Goal: Task Accomplishment & Management: Manage account settings

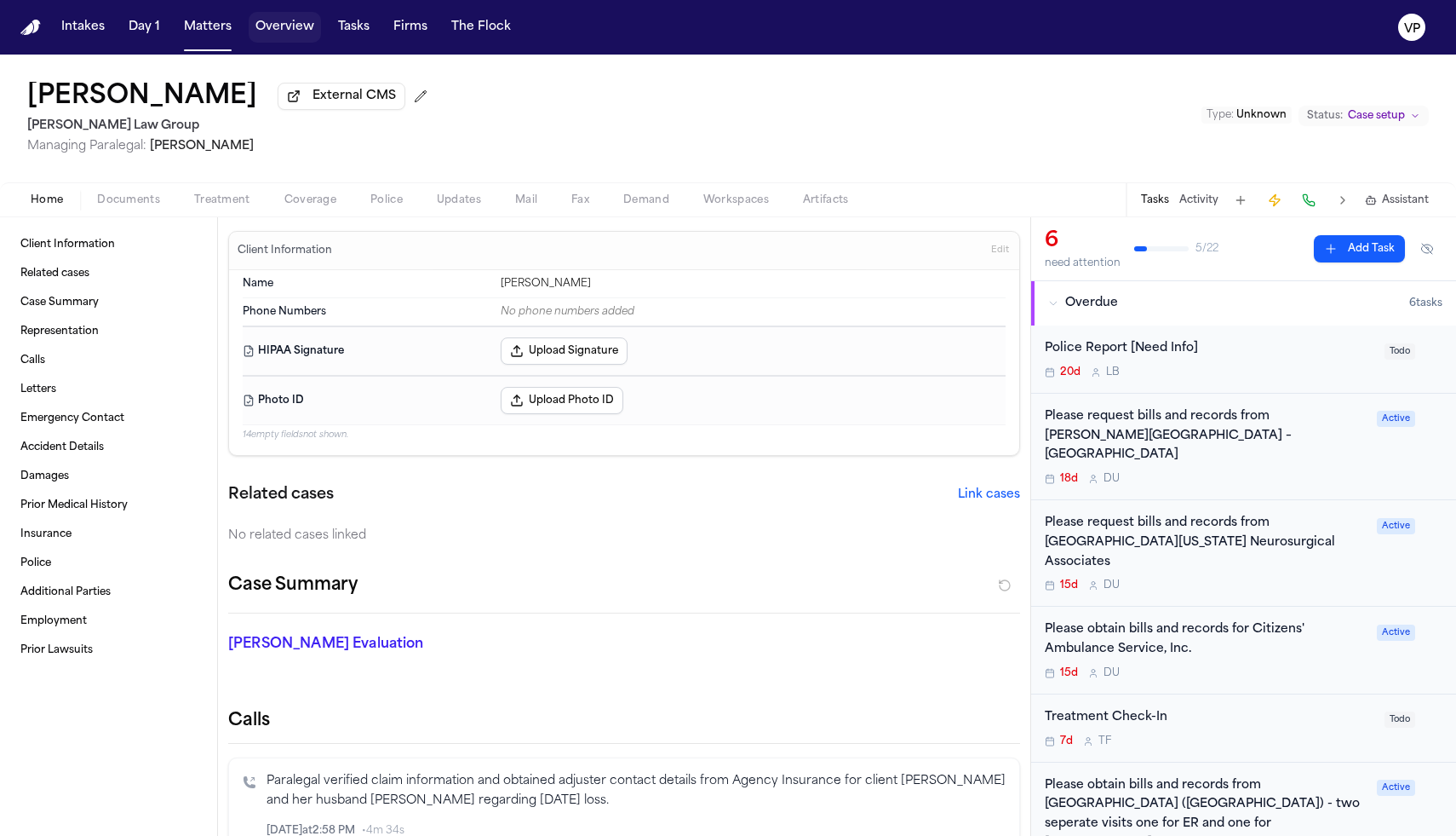
scroll to position [287, 0]
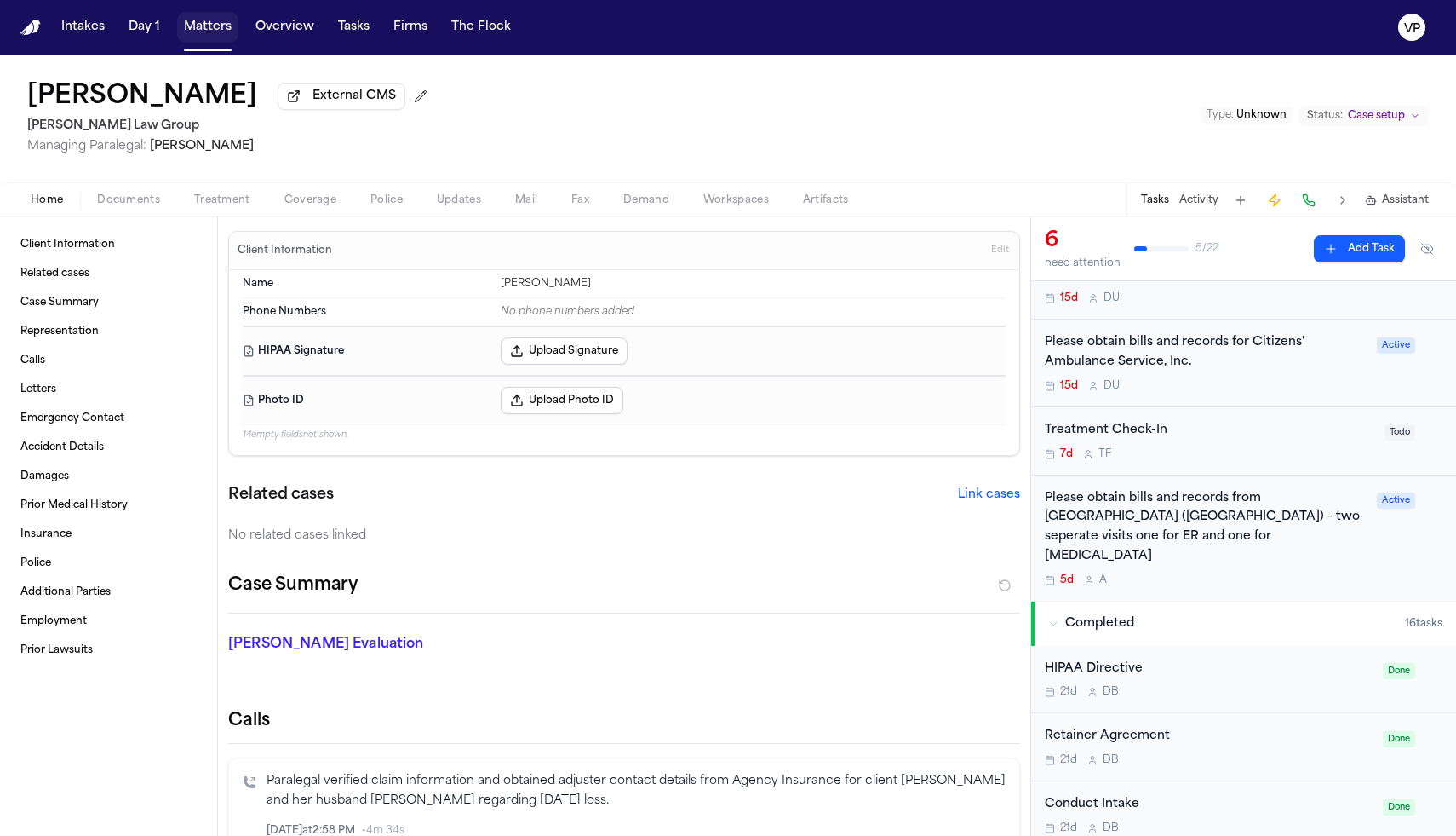
click at [215, 30] on button "Matters" at bounding box center [207, 27] width 62 height 30
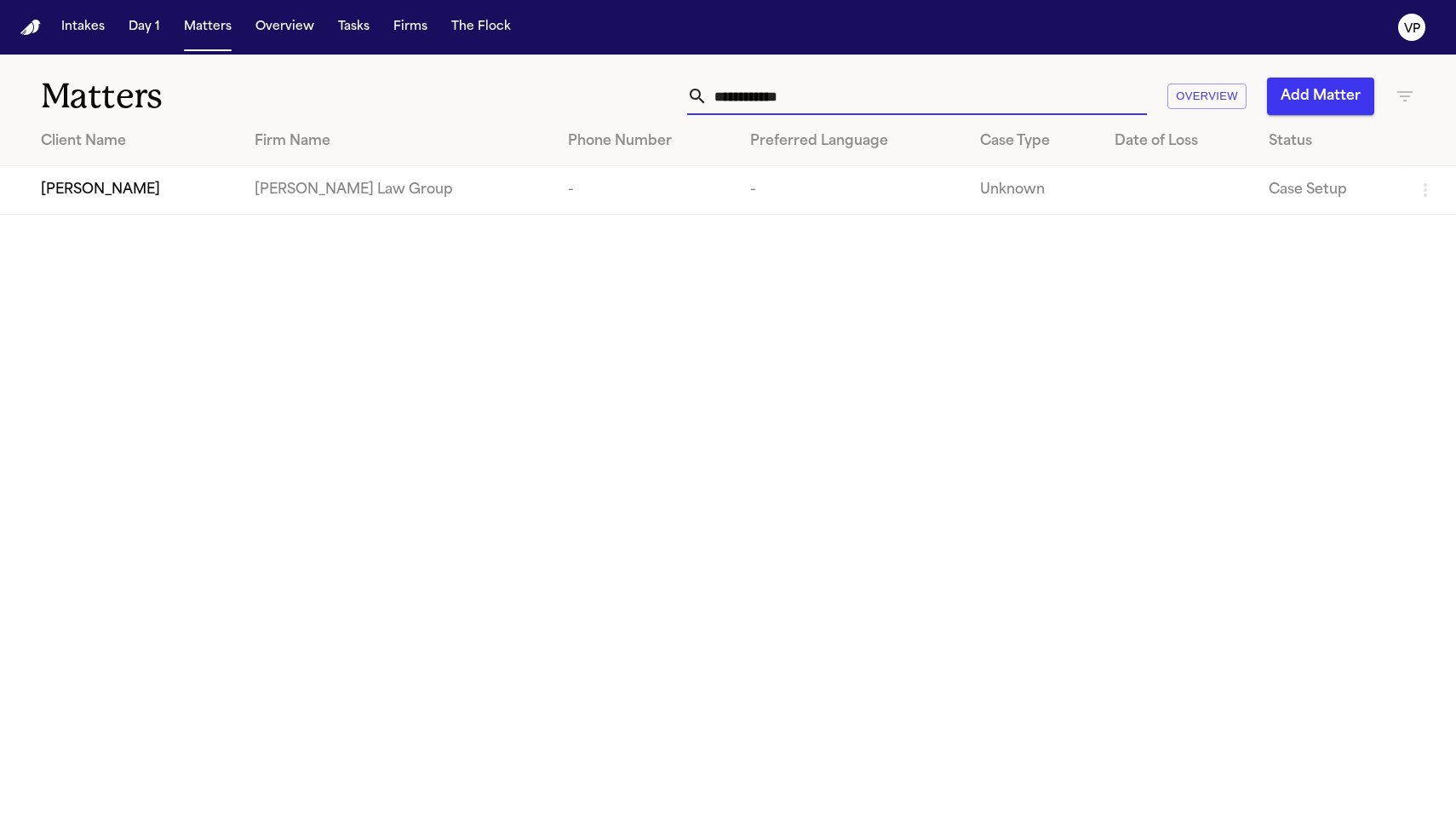
click at [843, 98] on input "**********" at bounding box center [928, 97] width 440 height 38
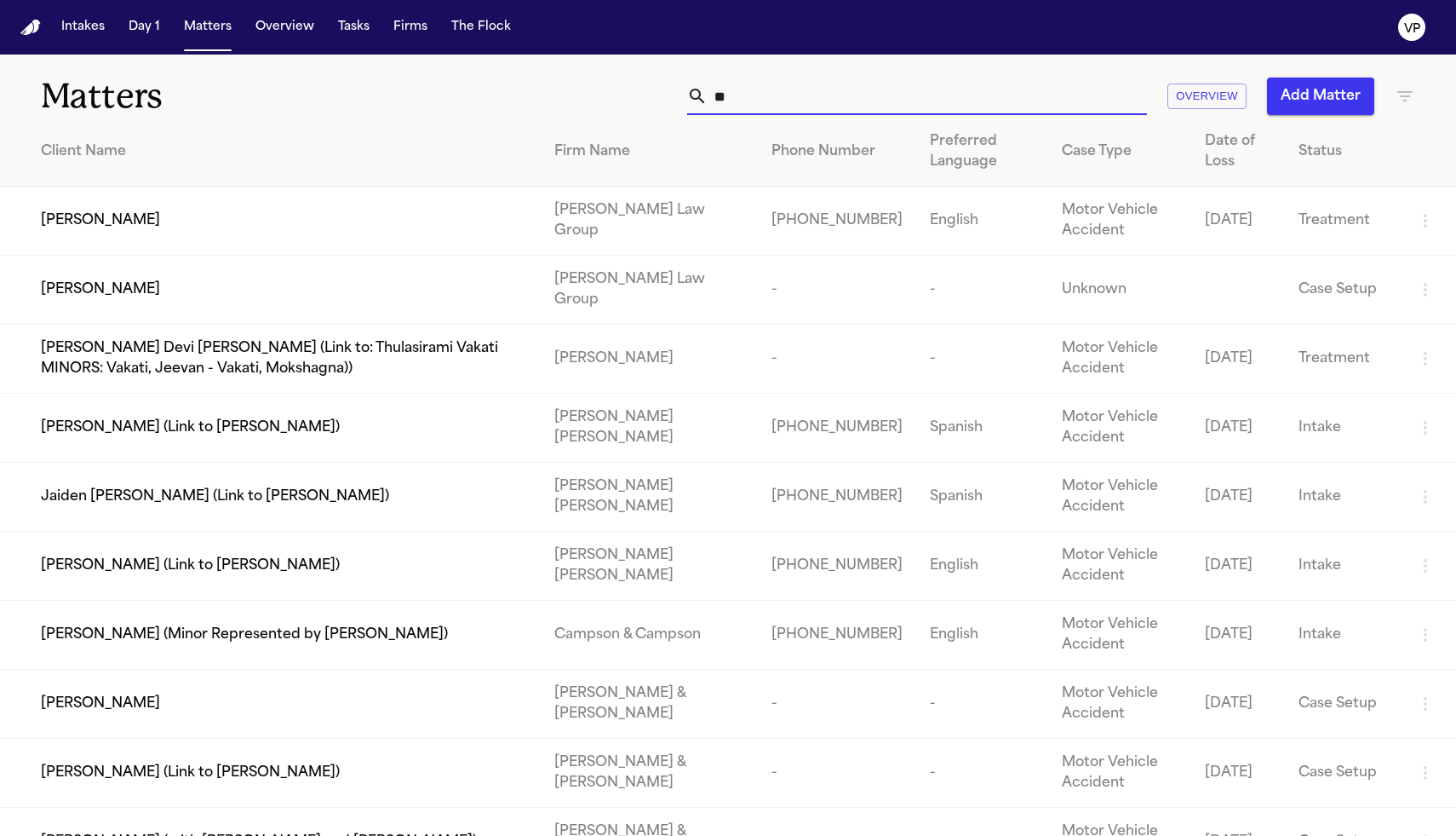
type input "*"
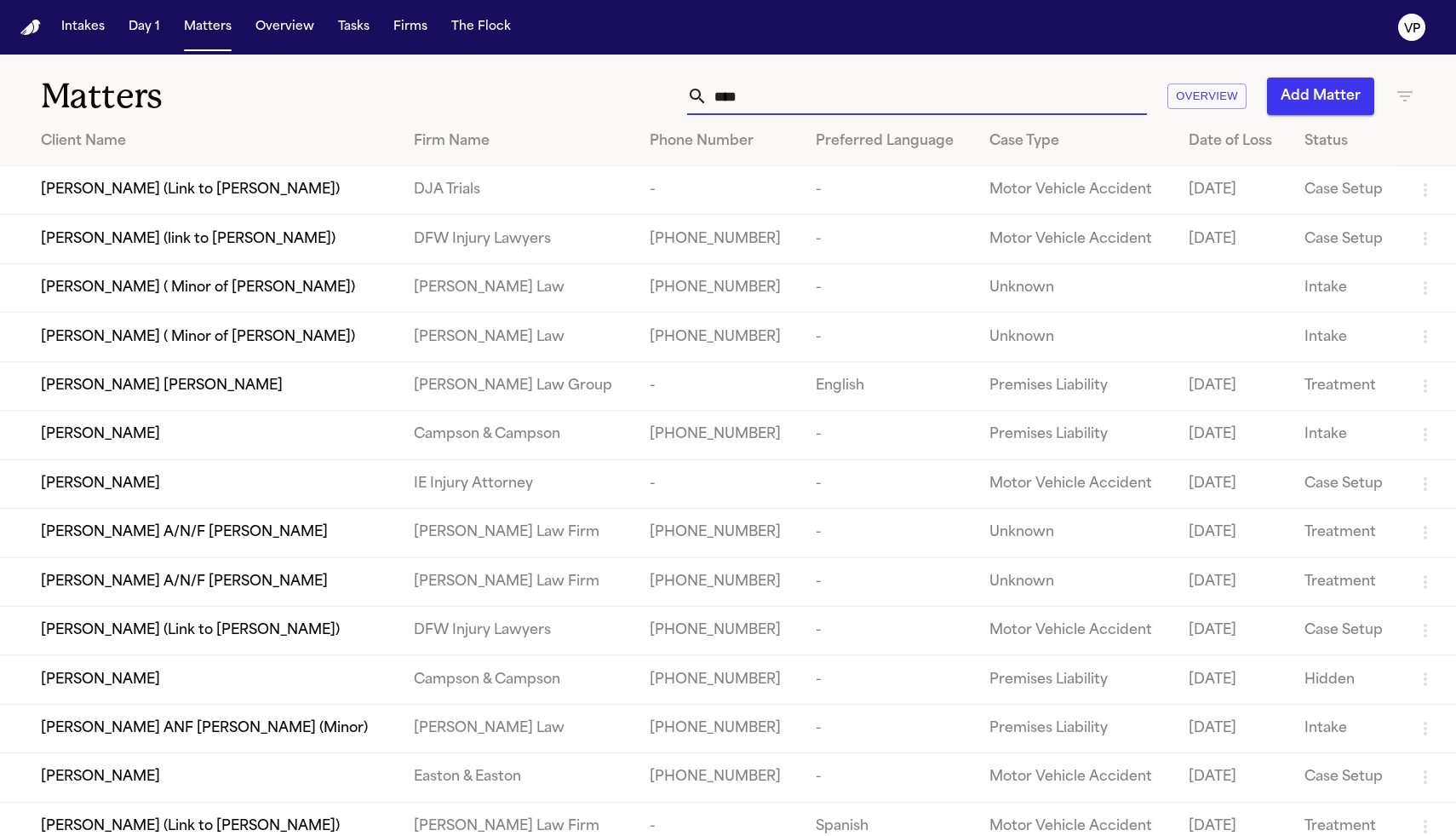
type input "***"
click at [110, 396] on span "[PERSON_NAME] [PERSON_NAME]" at bounding box center [162, 385] width 242 height 21
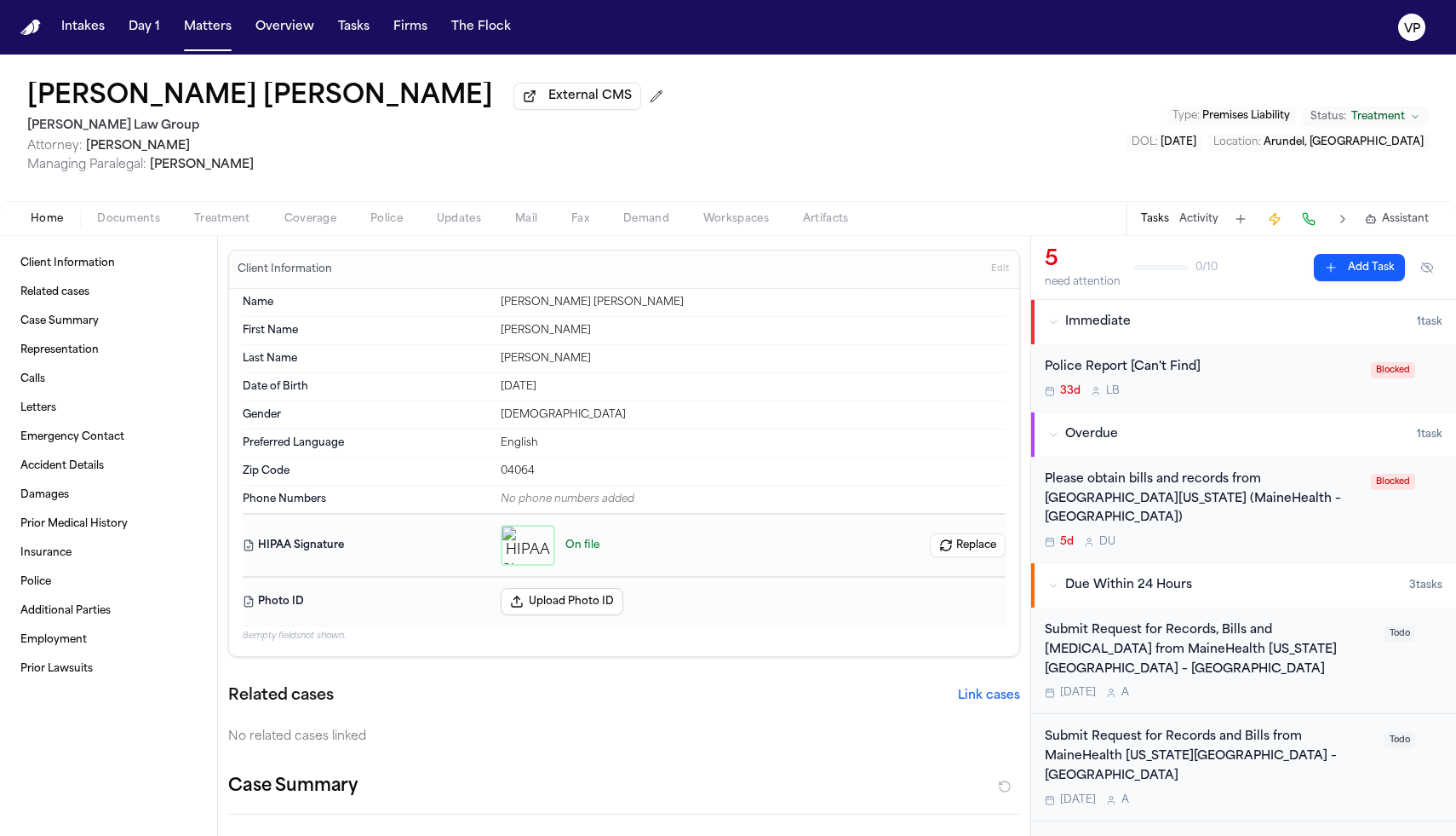
click at [145, 232] on div "Home Documents Treatment Coverage Police Updates Mail Fax Demand Workspaces Art…" at bounding box center [728, 218] width 1456 height 34
click at [139, 225] on span "Documents" at bounding box center [129, 218] width 63 height 13
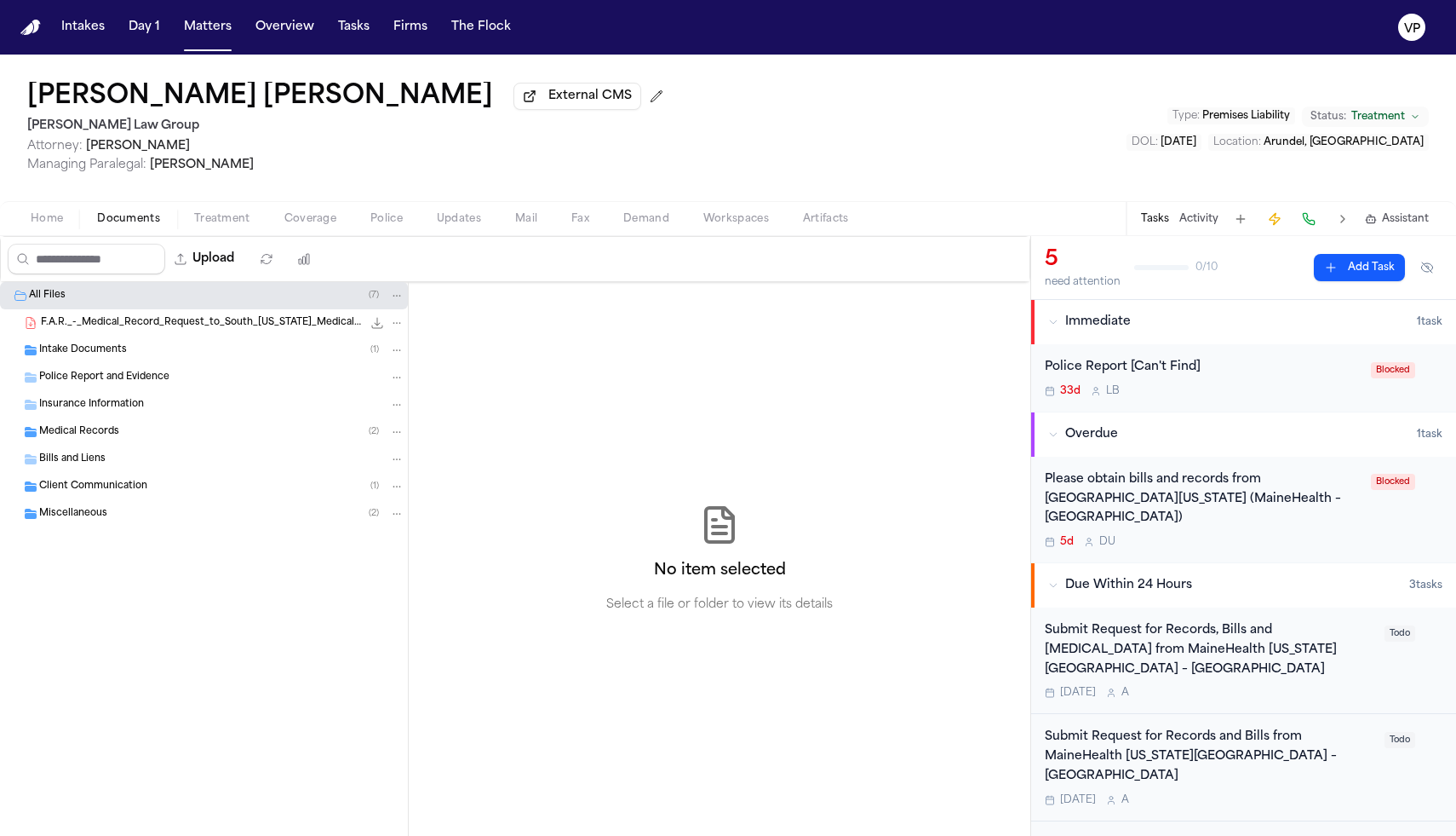
click at [244, 331] on span "F.A.R._-_Medical_Record_Request_to_South_Maine_Medical_Center.pdf" at bounding box center [201, 323] width 321 height 14
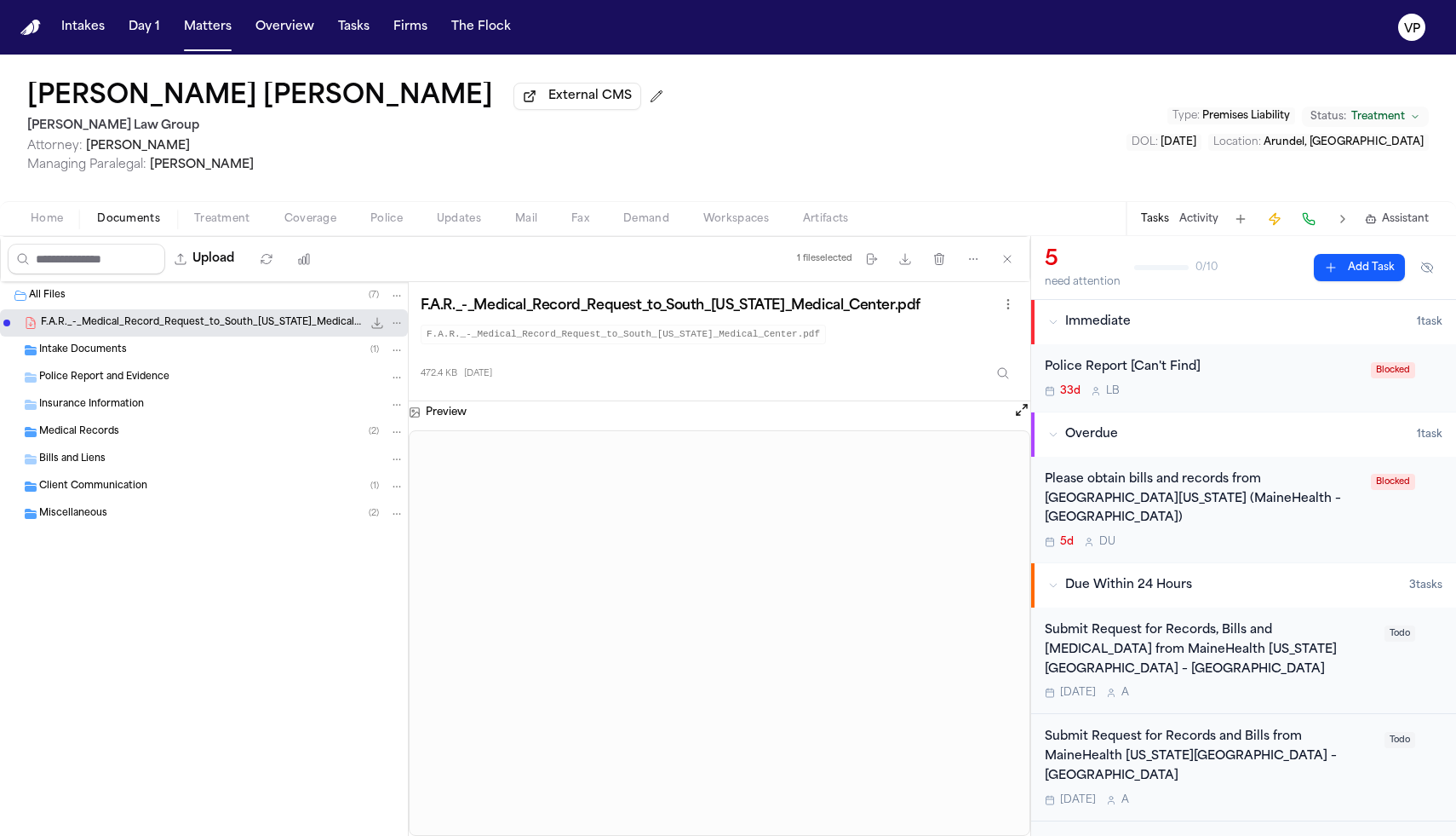
click at [127, 440] on div "Medical Records ( 2 )" at bounding box center [222, 432] width 366 height 15
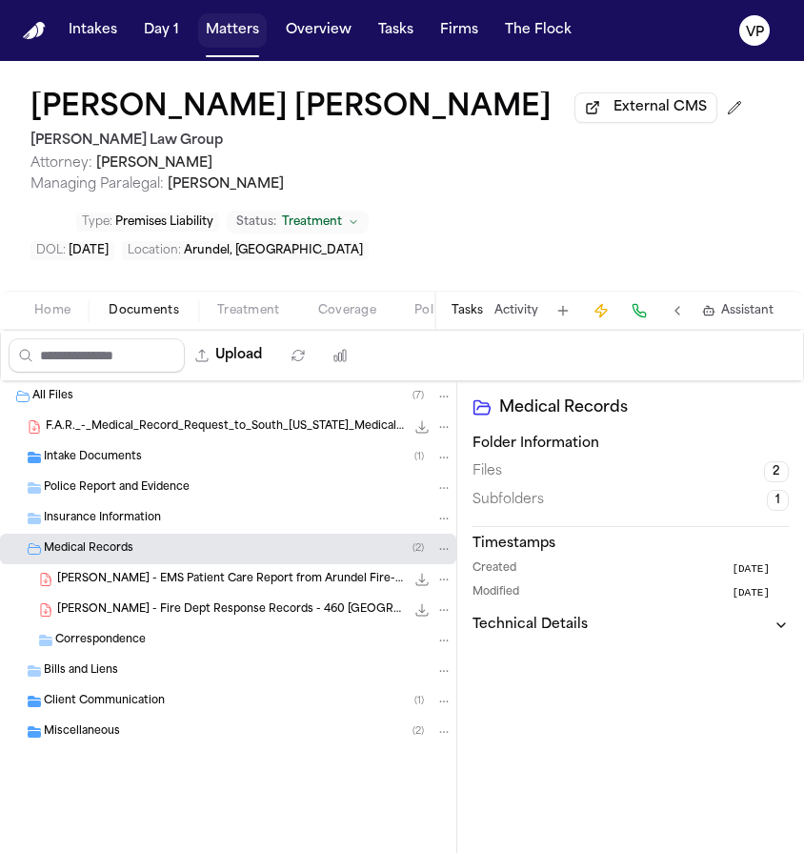
click at [236, 27] on button "Matters" at bounding box center [232, 30] width 69 height 34
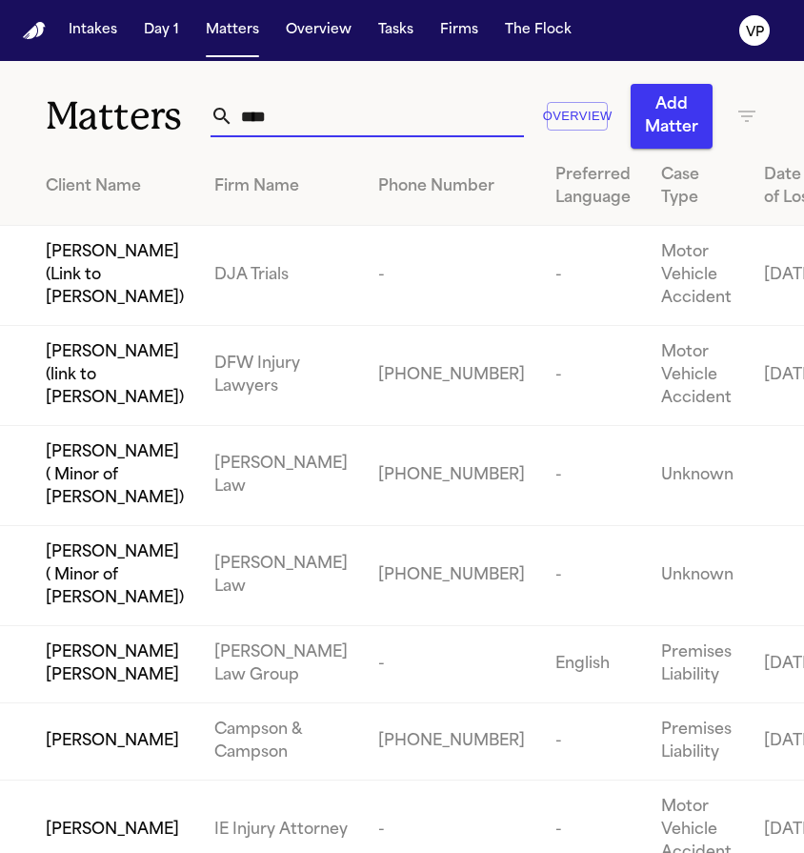
click at [330, 112] on input "***" at bounding box center [378, 116] width 291 height 42
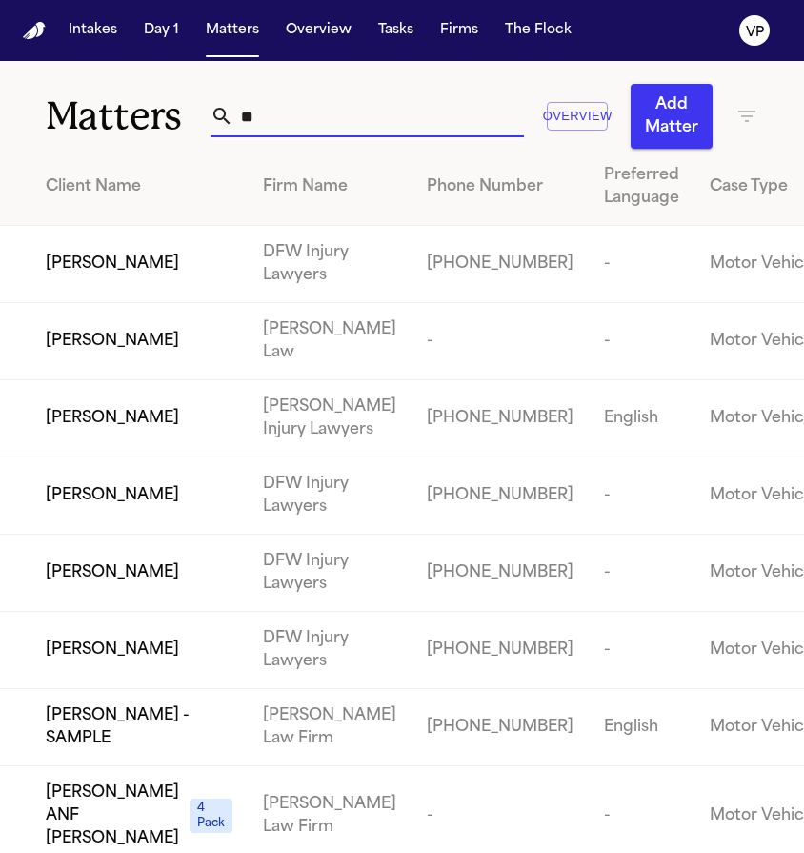
type input "*"
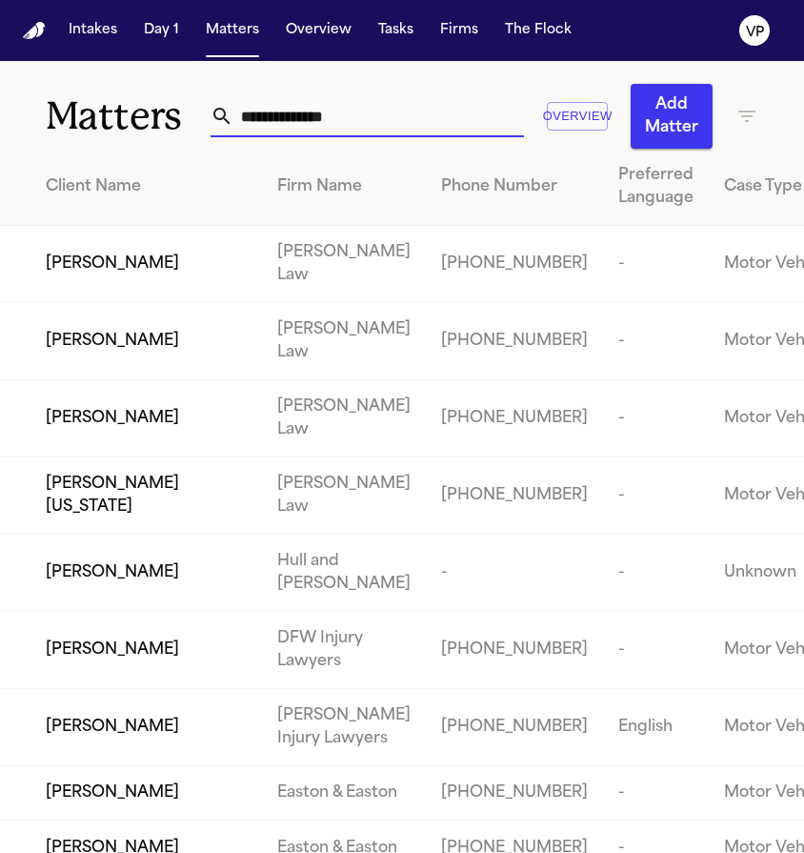
type input "*"
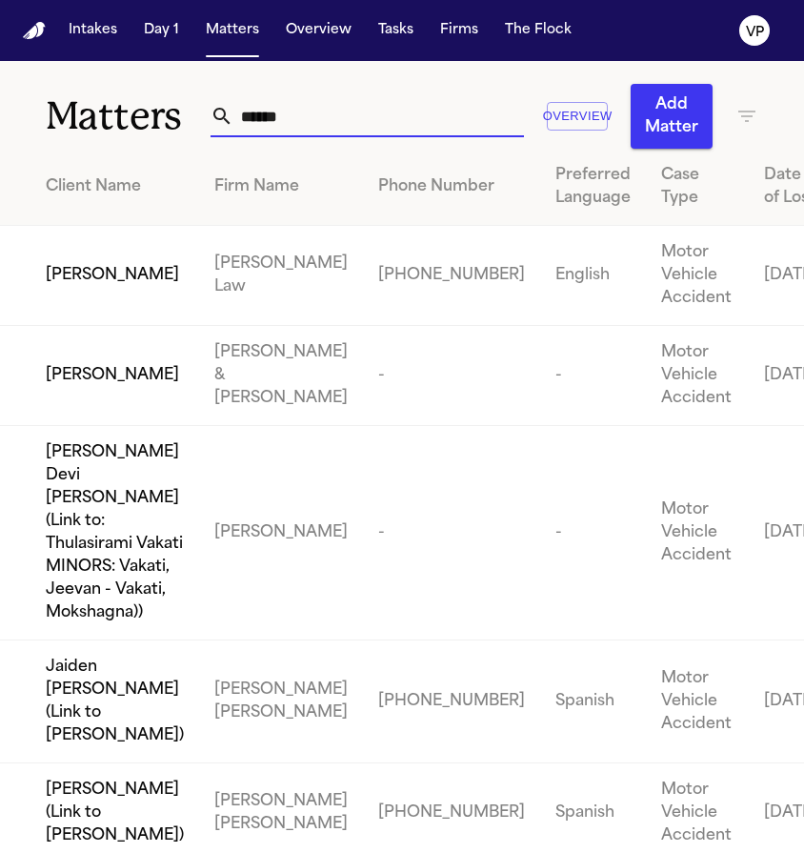
type input "******"
click at [88, 287] on span "[PERSON_NAME]" at bounding box center [112, 275] width 133 height 23
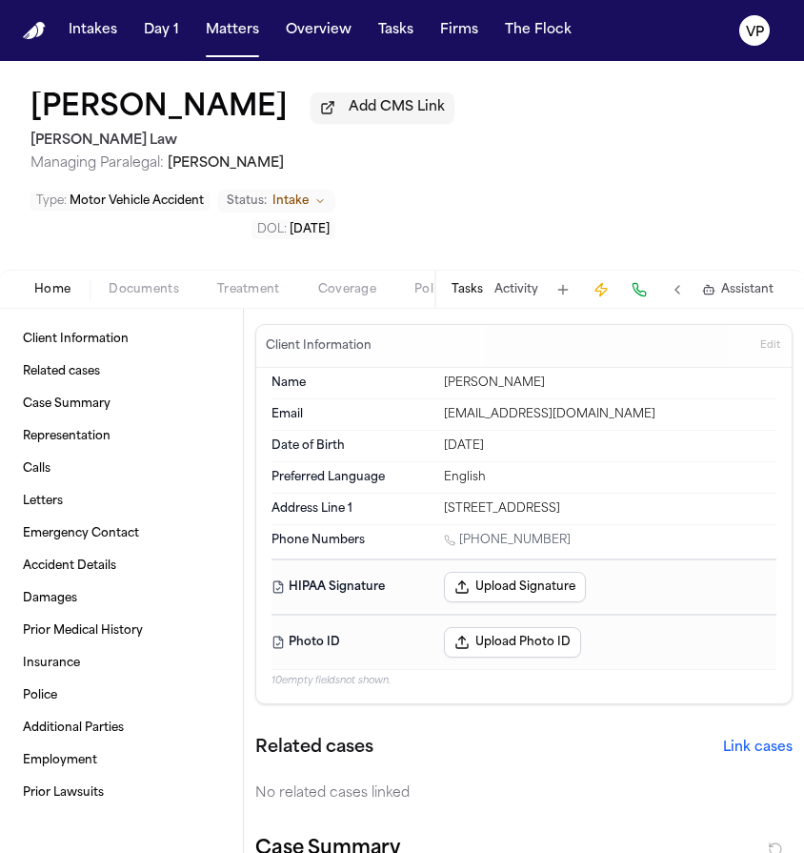
click at [475, 282] on button "Tasks" at bounding box center [467, 289] width 31 height 15
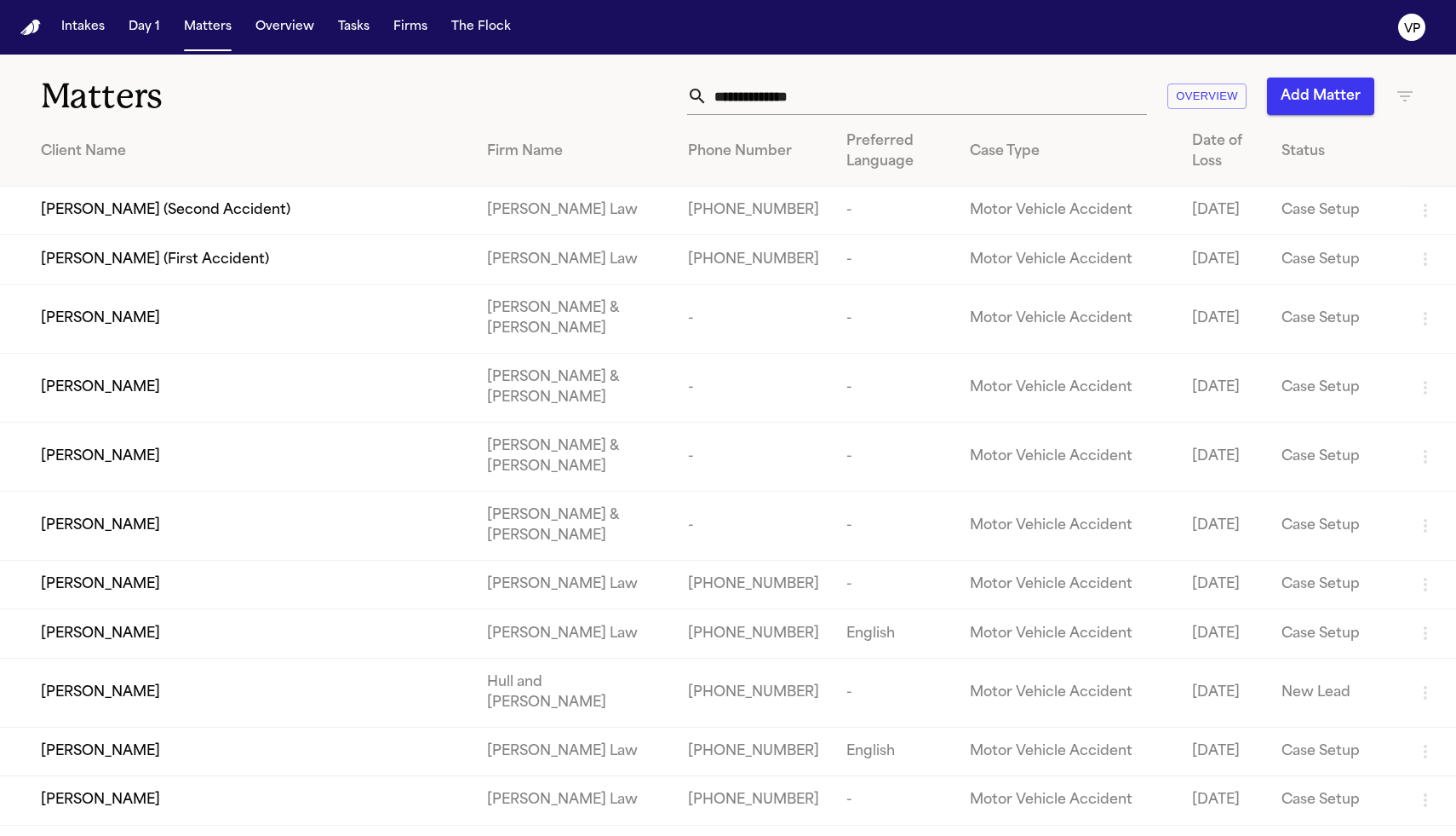
click at [764, 95] on input "text" at bounding box center [928, 97] width 440 height 38
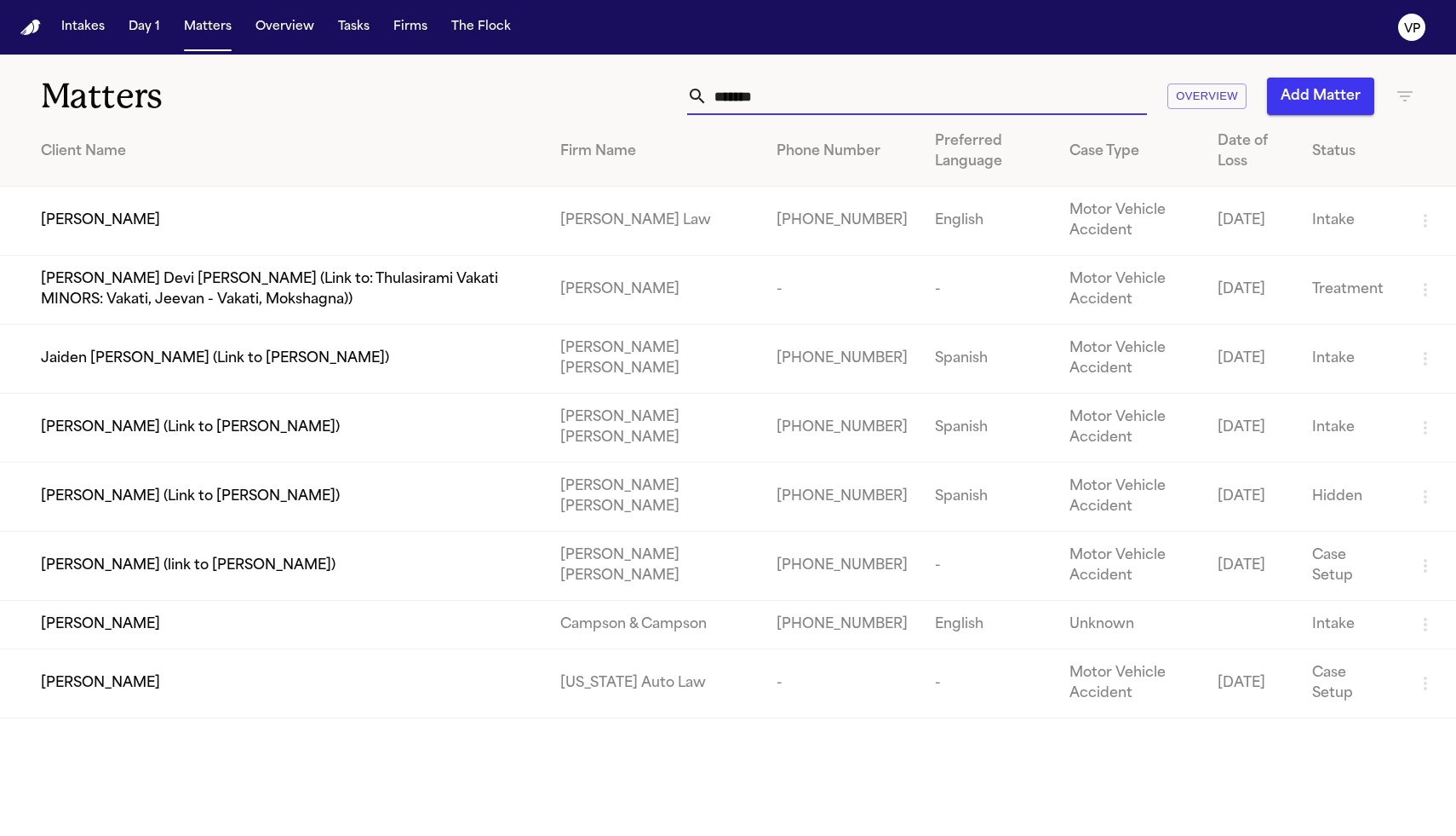
type input "*******"
click at [138, 224] on span "[PERSON_NAME]" at bounding box center [100, 220] width 119 height 21
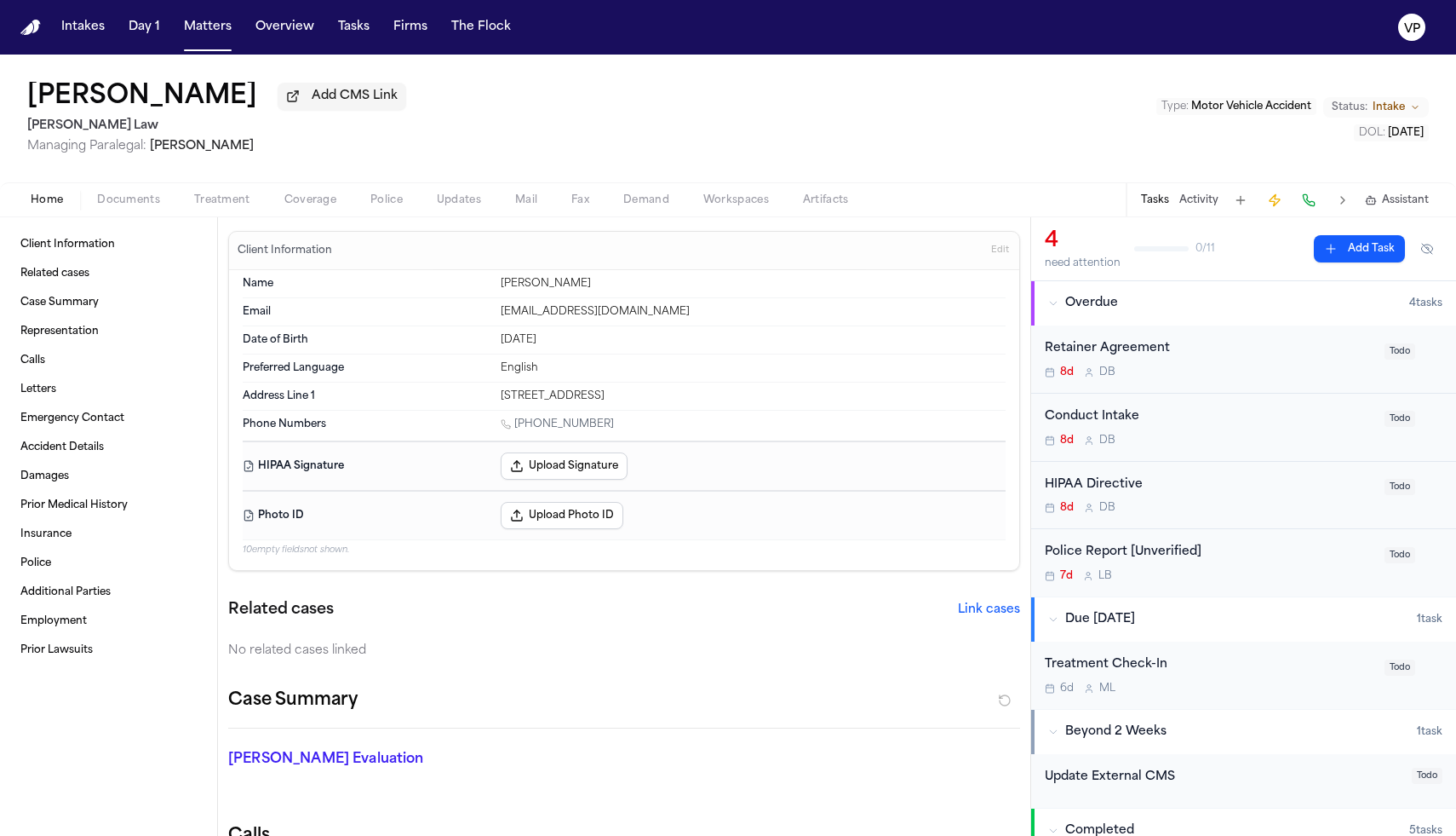
click at [334, 105] on span "Add CMS Link" at bounding box center [355, 96] width 86 height 17
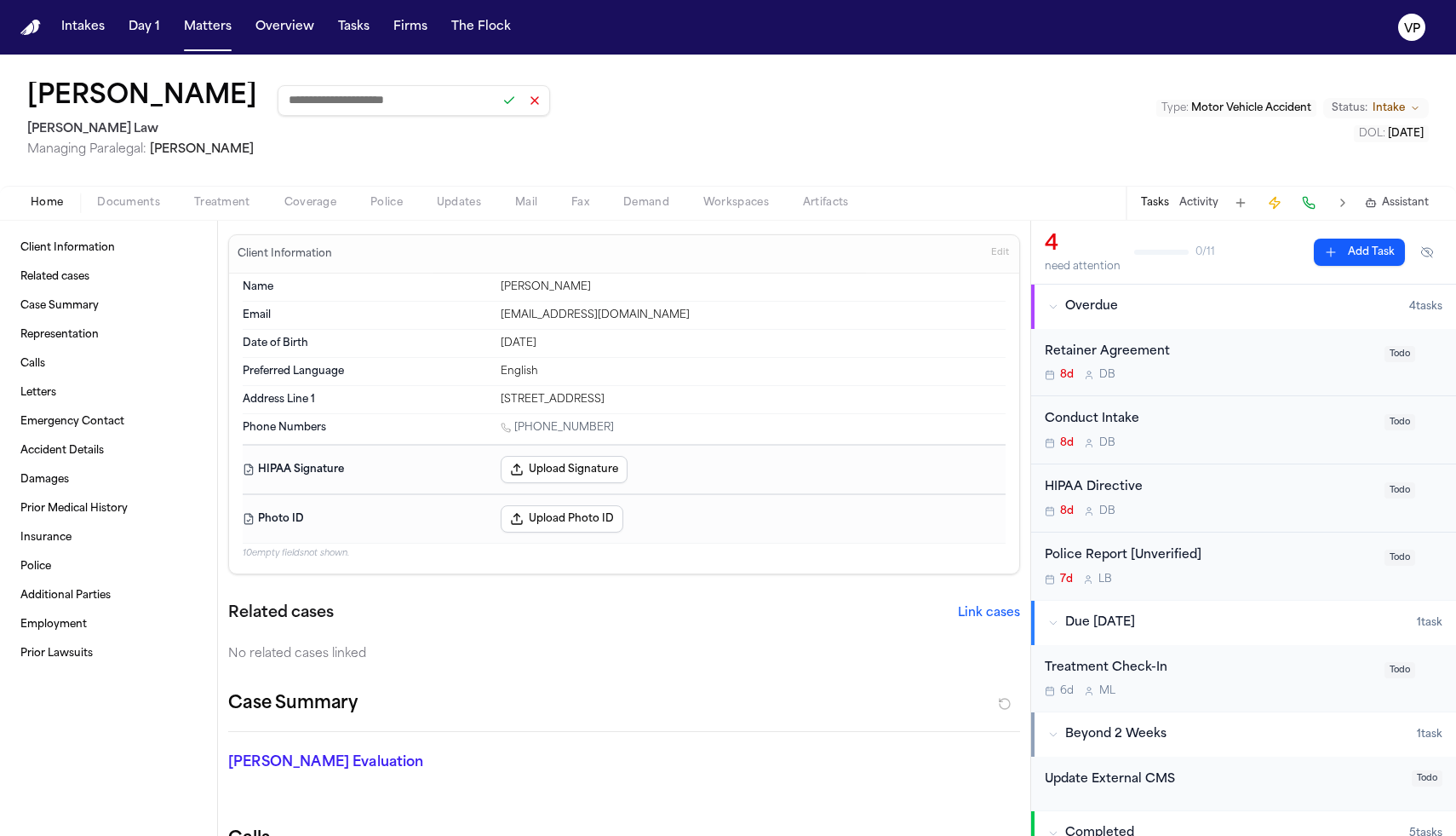
paste input "**********"
type input "**********"
click at [497, 103] on button at bounding box center [509, 100] width 24 height 24
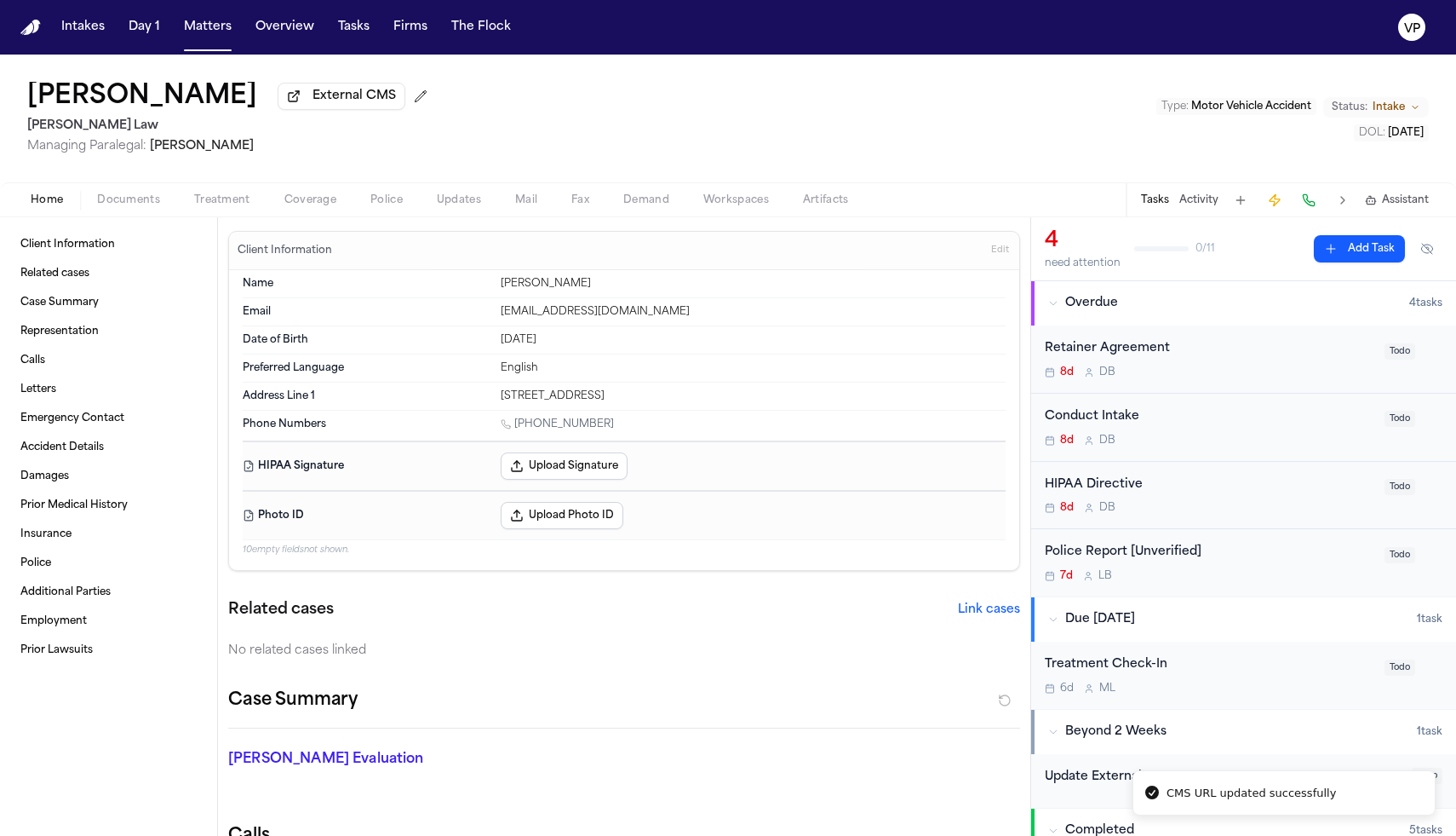
click at [1198, 356] on div "Retainer Agreement" at bounding box center [1209, 349] width 330 height 20
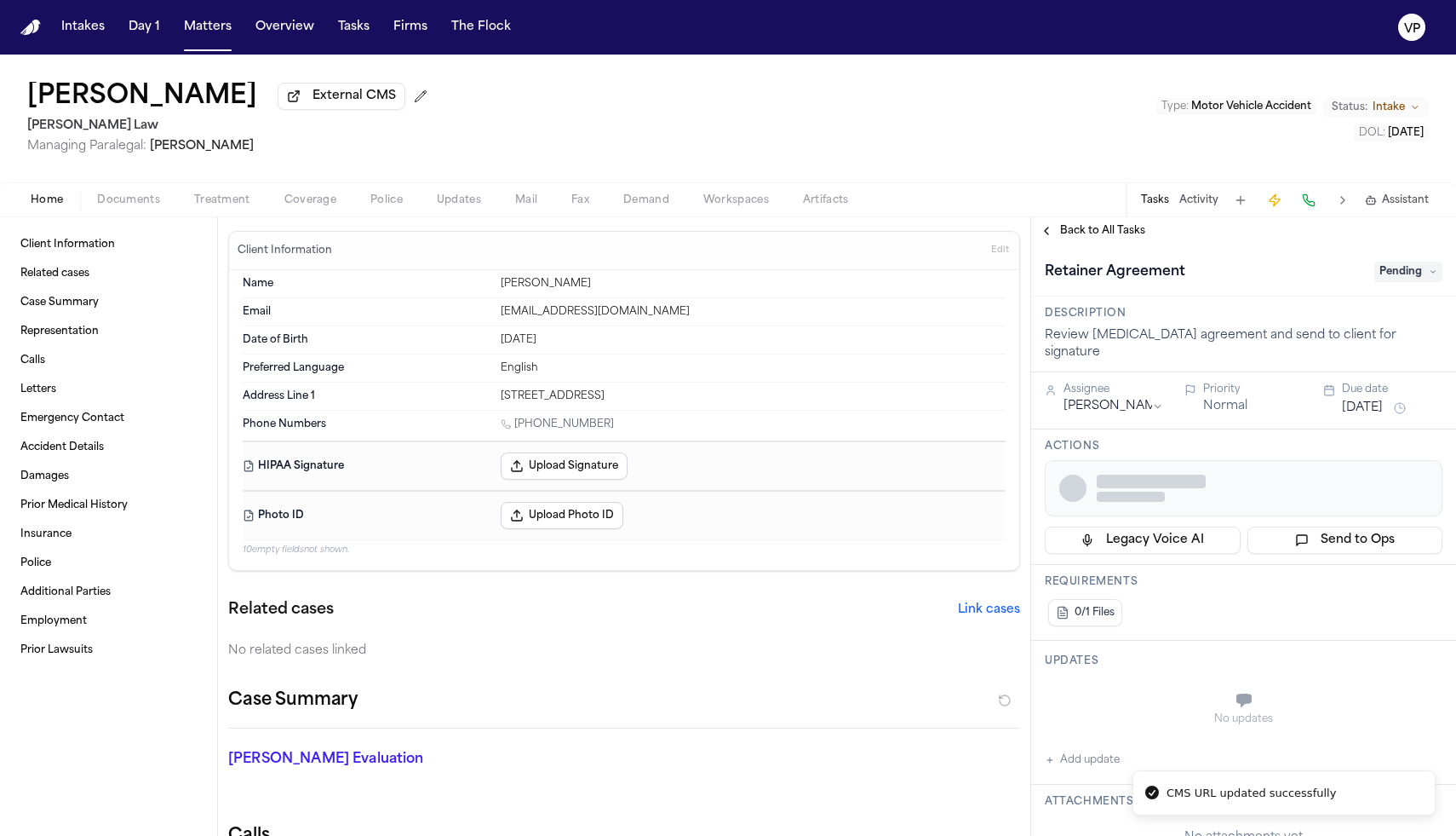
click at [1406, 279] on span "Pending" at bounding box center [1409, 272] width 68 height 21
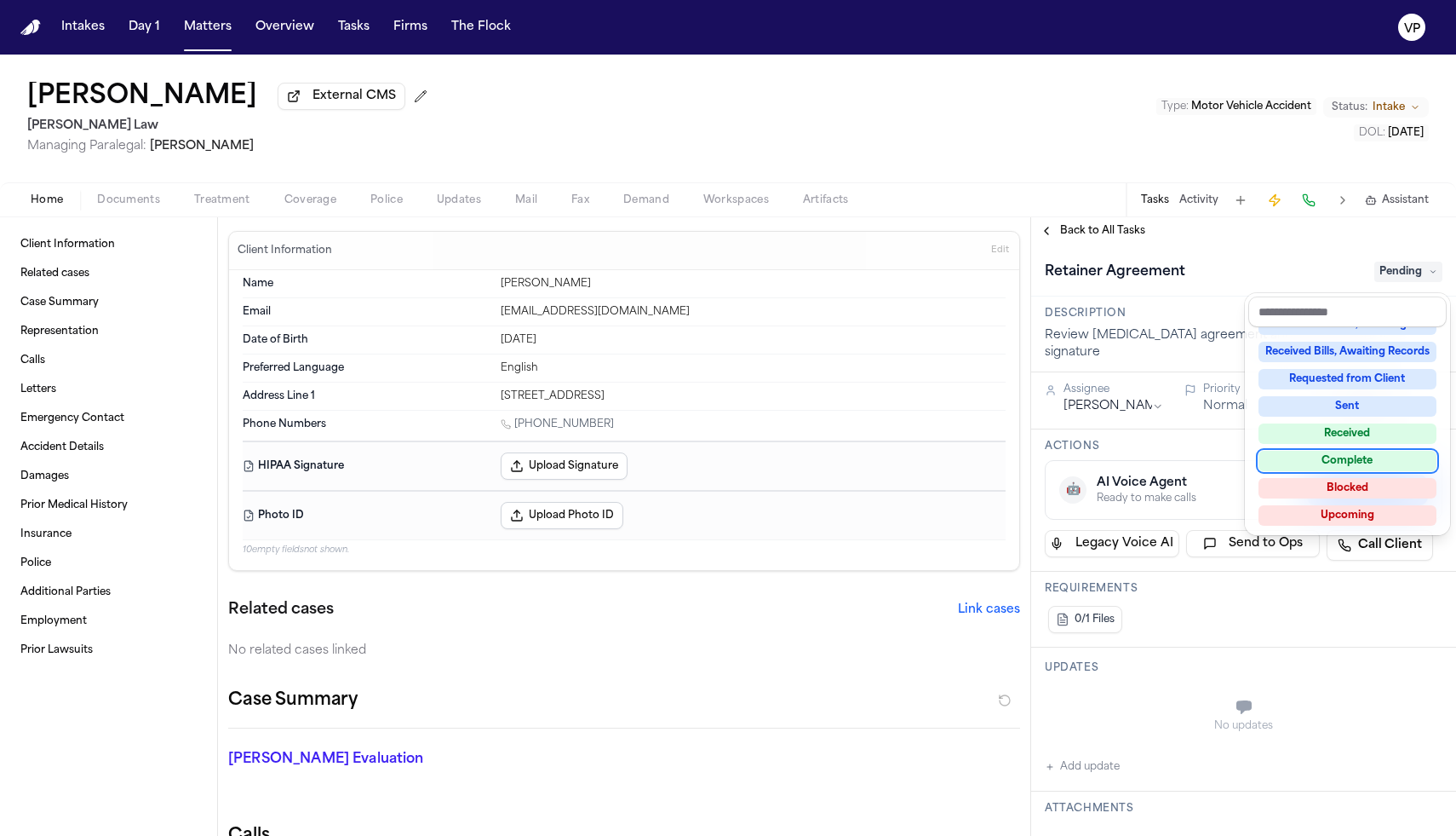
click at [1340, 463] on div "Complete" at bounding box center [1347, 460] width 178 height 21
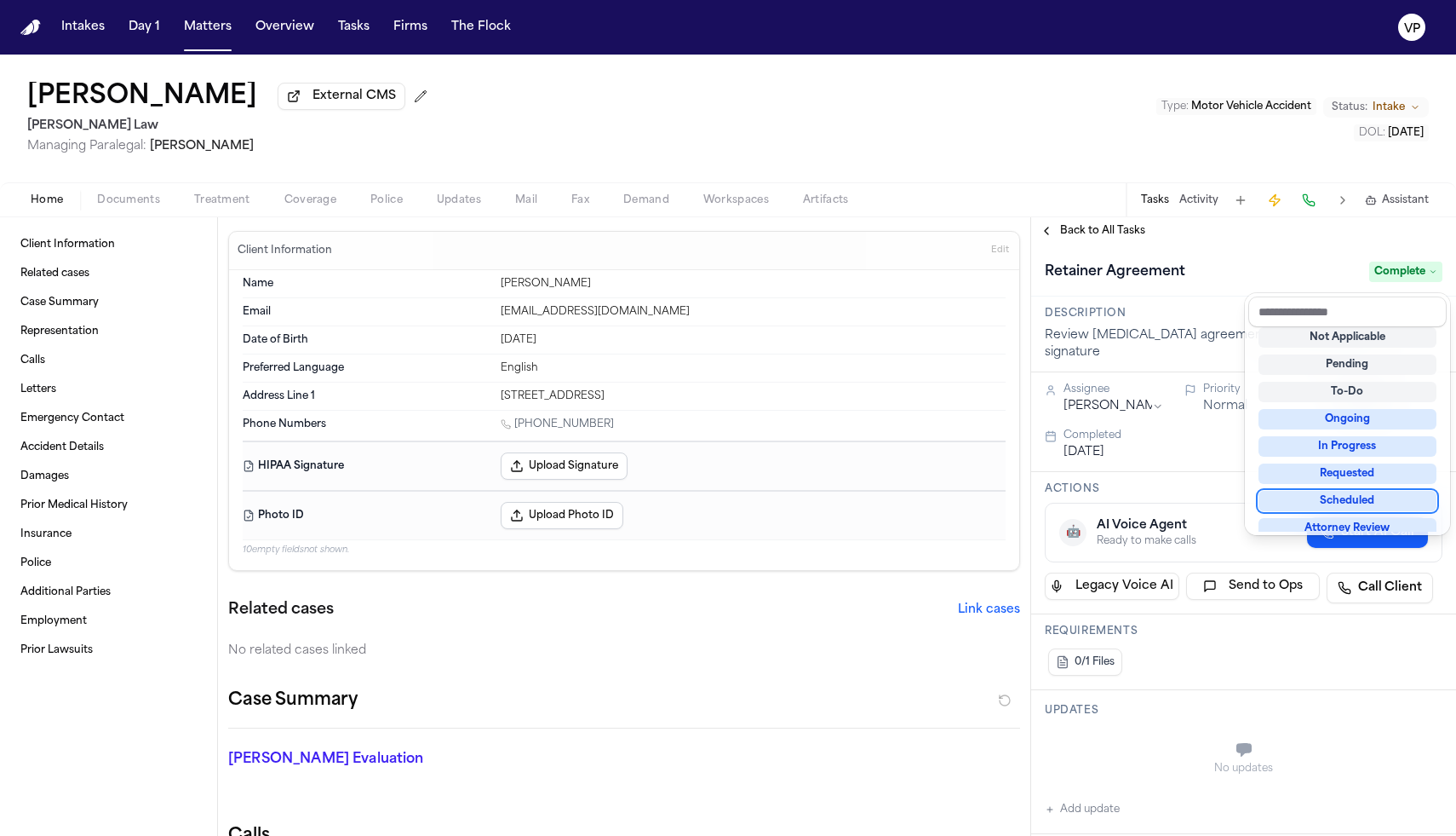
click at [1103, 234] on div "**********" at bounding box center [1243, 527] width 425 height 619
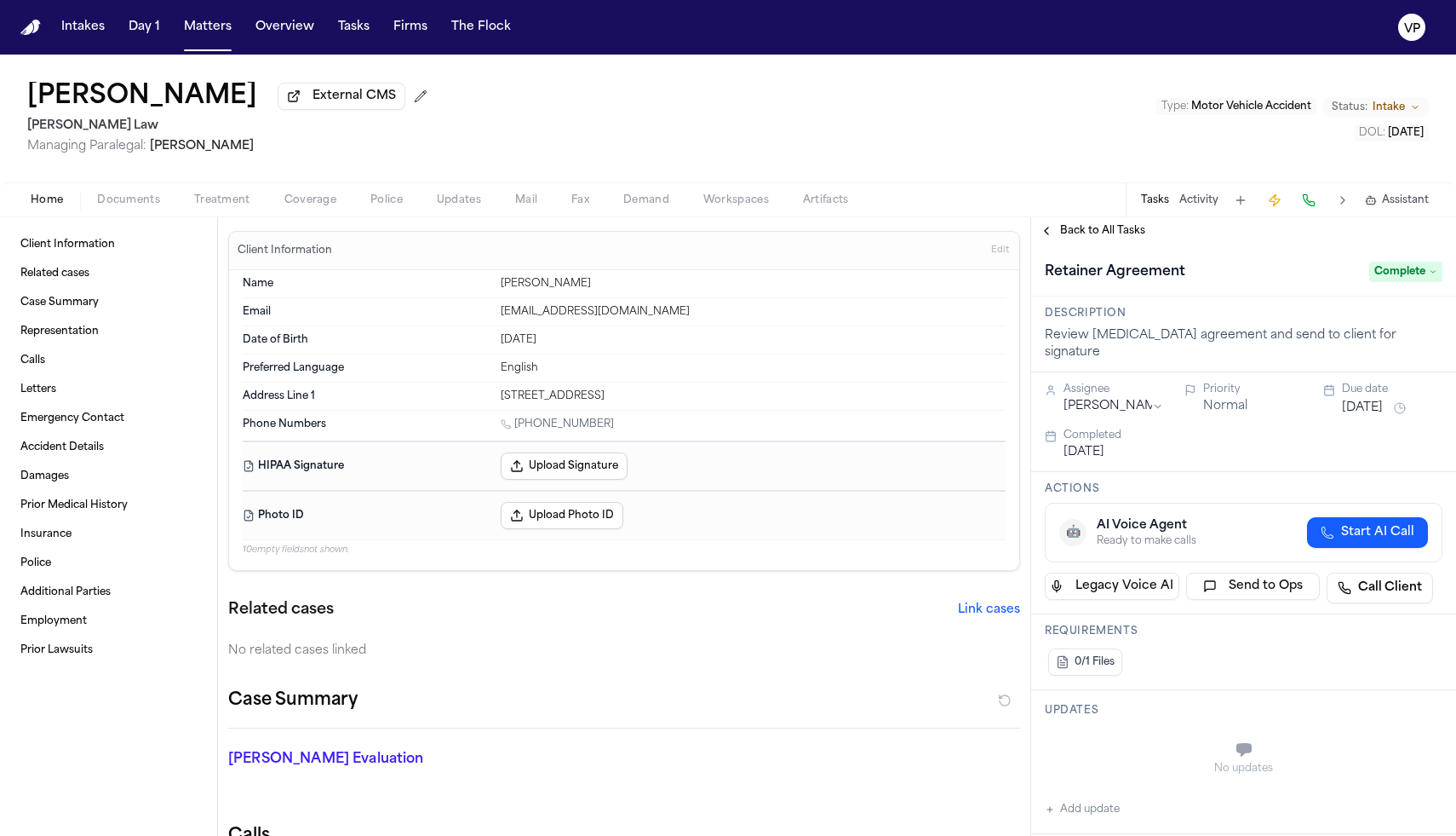
click at [1083, 229] on span "Back to All Tasks" at bounding box center [1102, 231] width 85 height 13
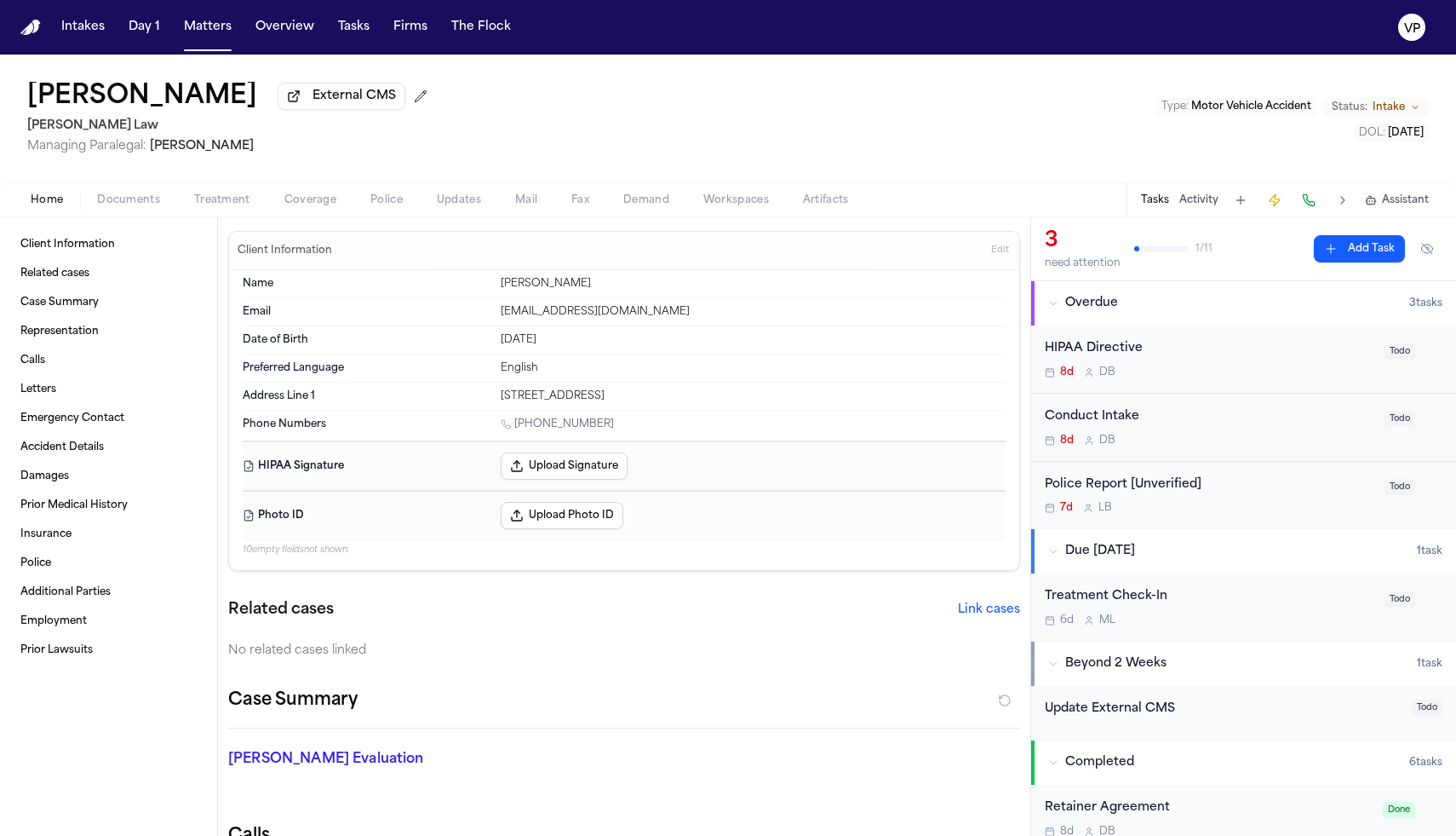
click at [1294, 376] on div "8d D B" at bounding box center [1209, 372] width 330 height 13
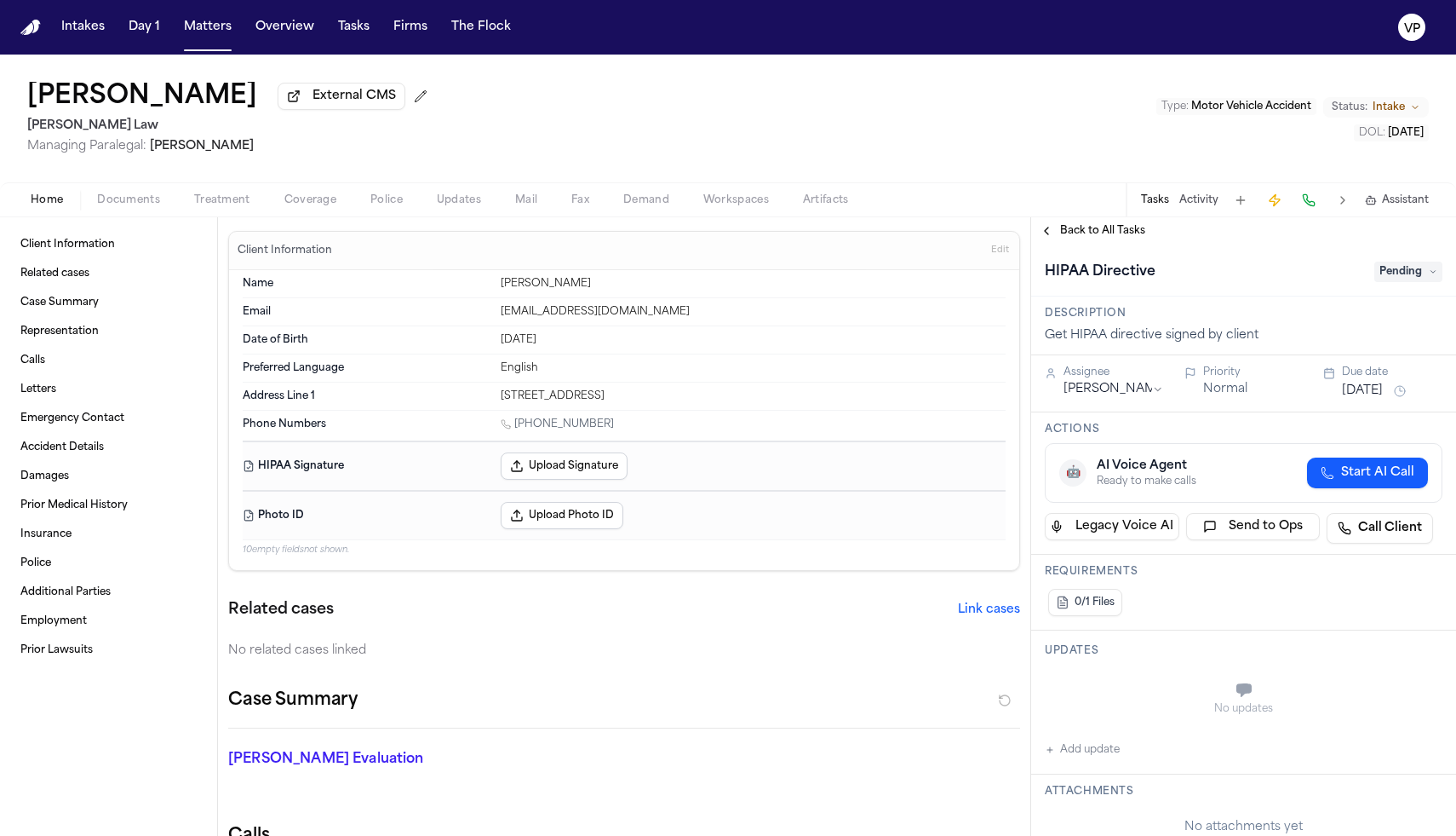
click at [1068, 238] on span "Back to All Tasks" at bounding box center [1102, 231] width 85 height 13
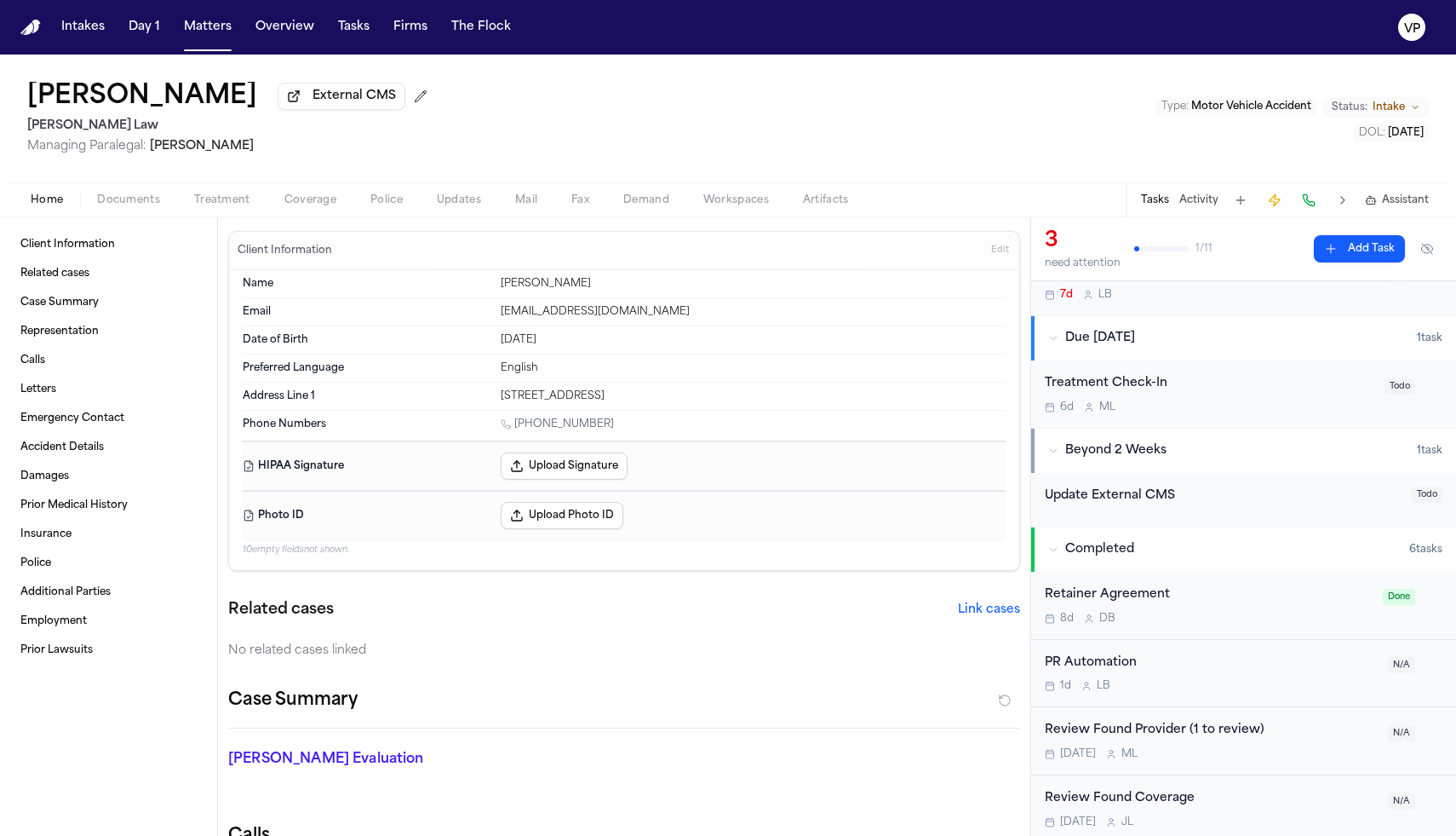
scroll to position [218, 0]
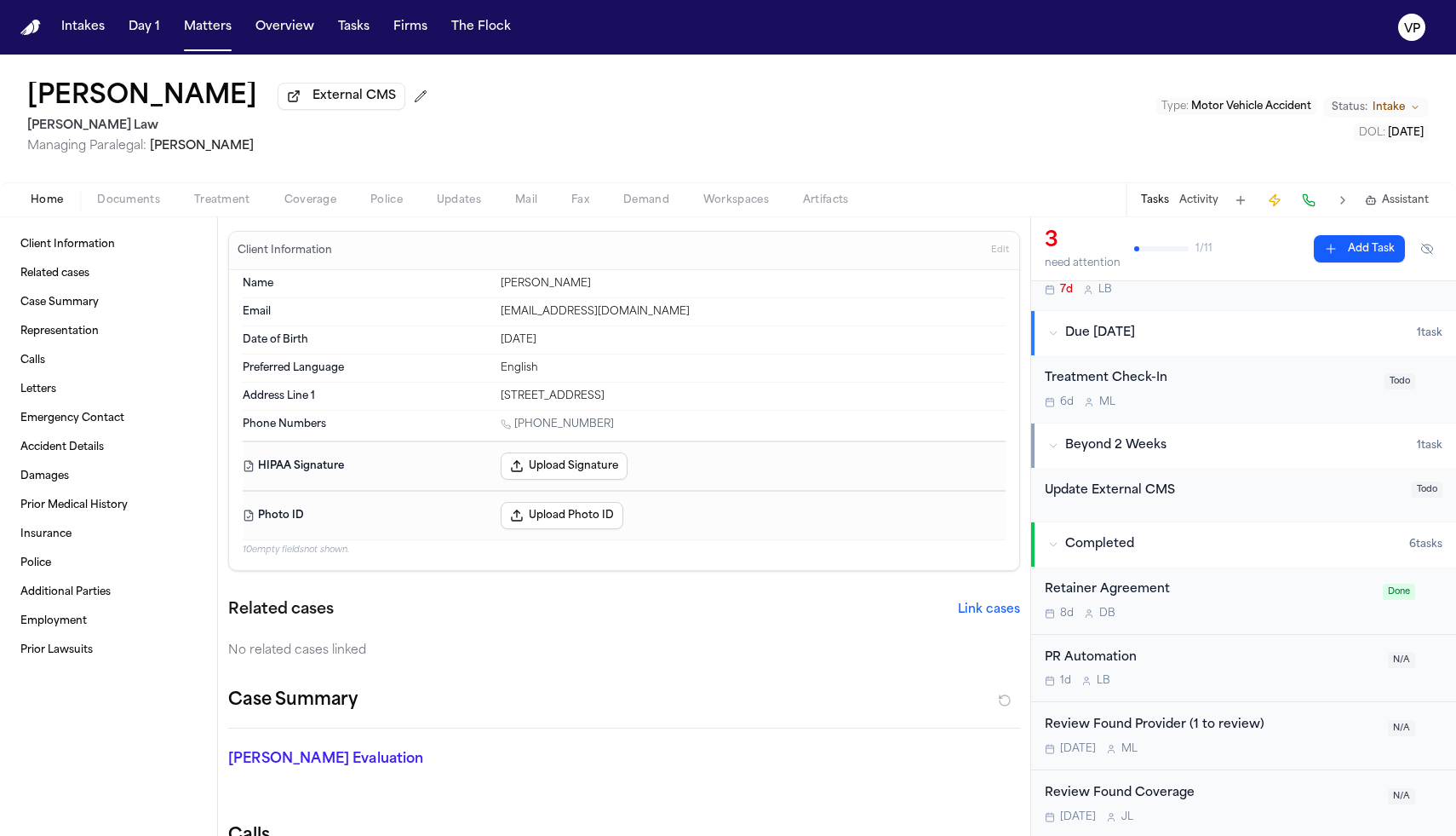
click at [1194, 205] on button "Activity" at bounding box center [1199, 199] width 39 height 13
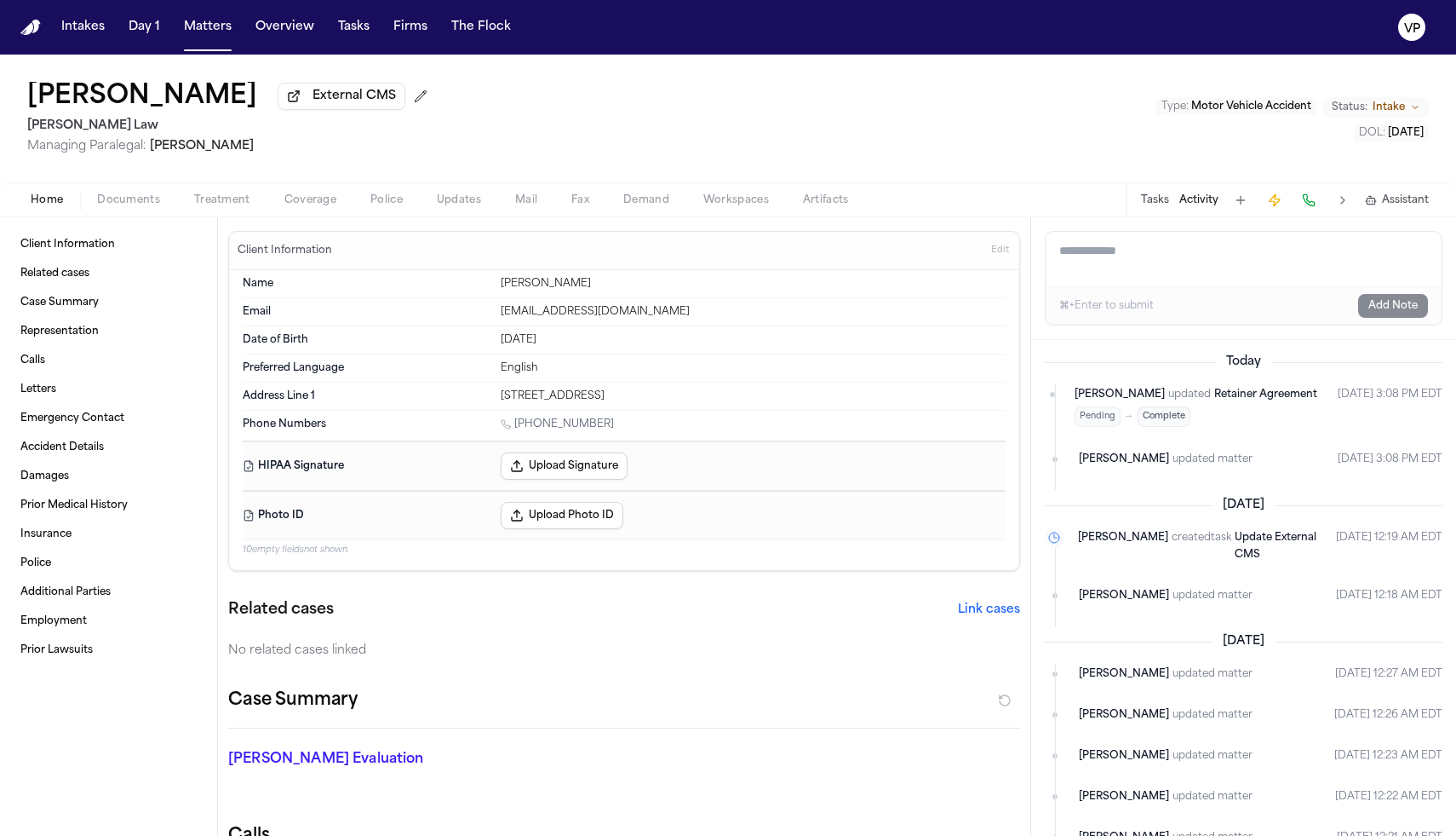
click at [1166, 270] on textarea "Add a note to this matter" at bounding box center [1243, 258] width 396 height 55
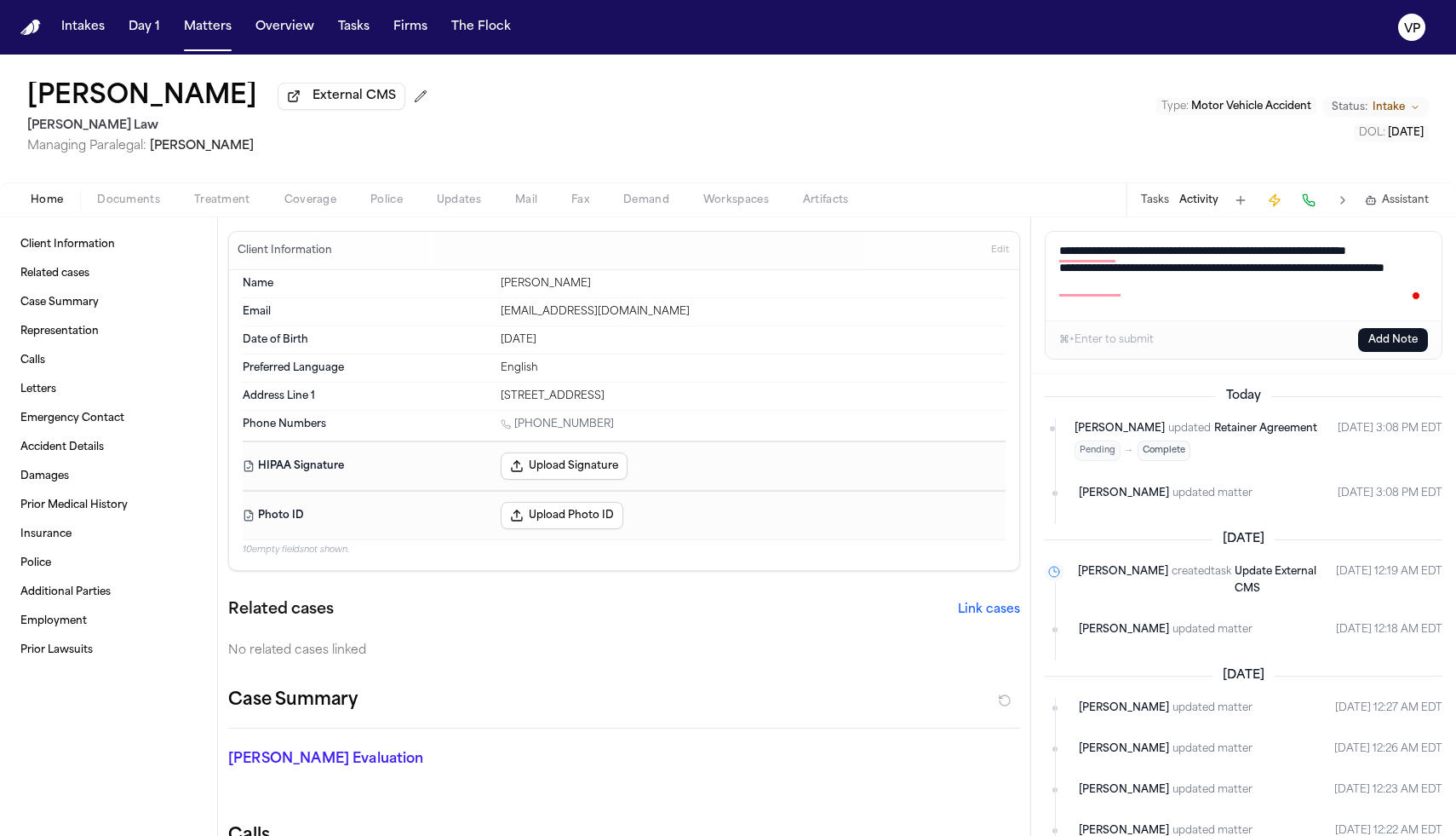
type textarea "**********"
click at [1408, 342] on button "Add Note" at bounding box center [1393, 340] width 70 height 24
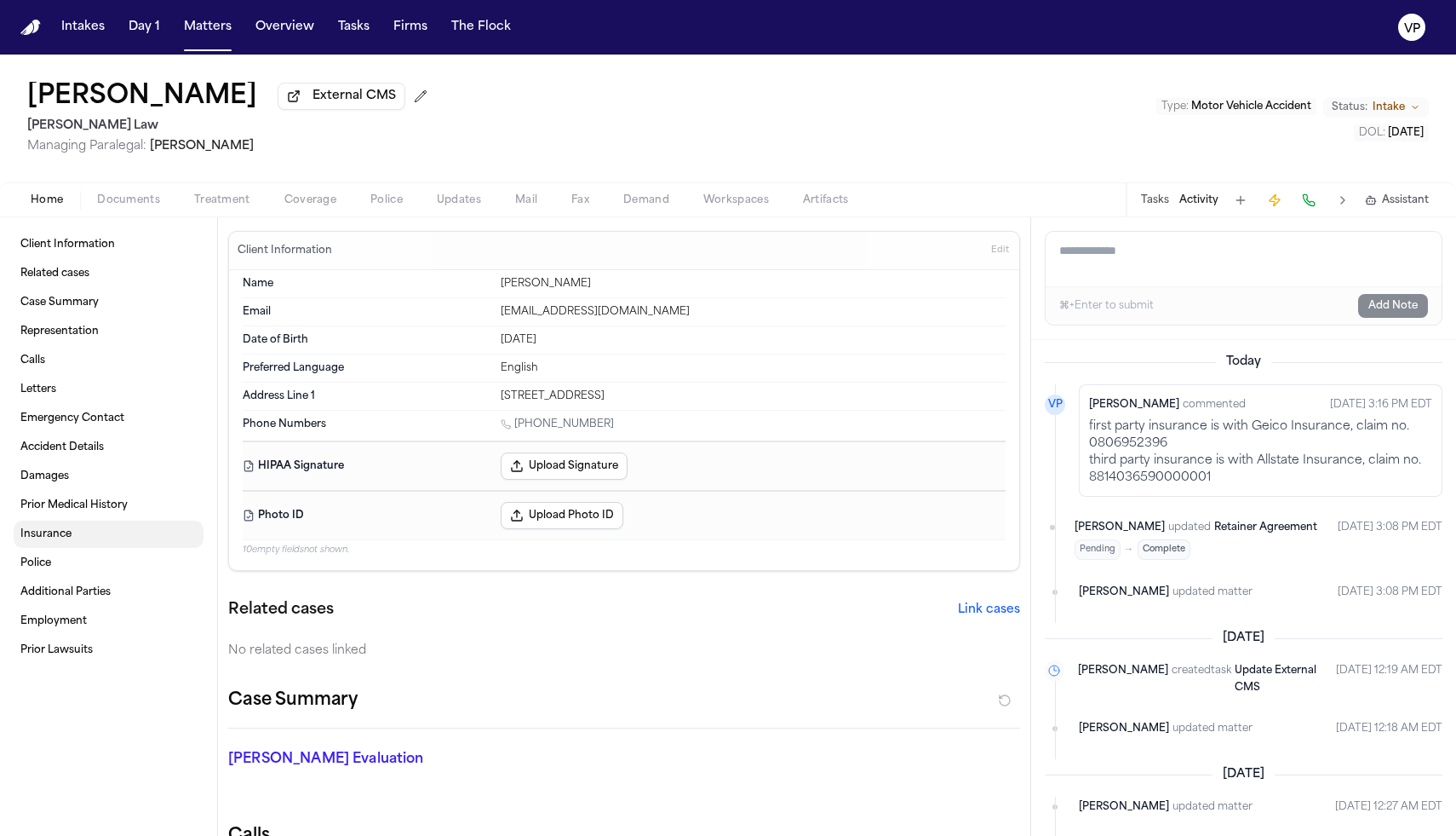
click at [63, 528] on link "Insurance" at bounding box center [108, 534] width 189 height 27
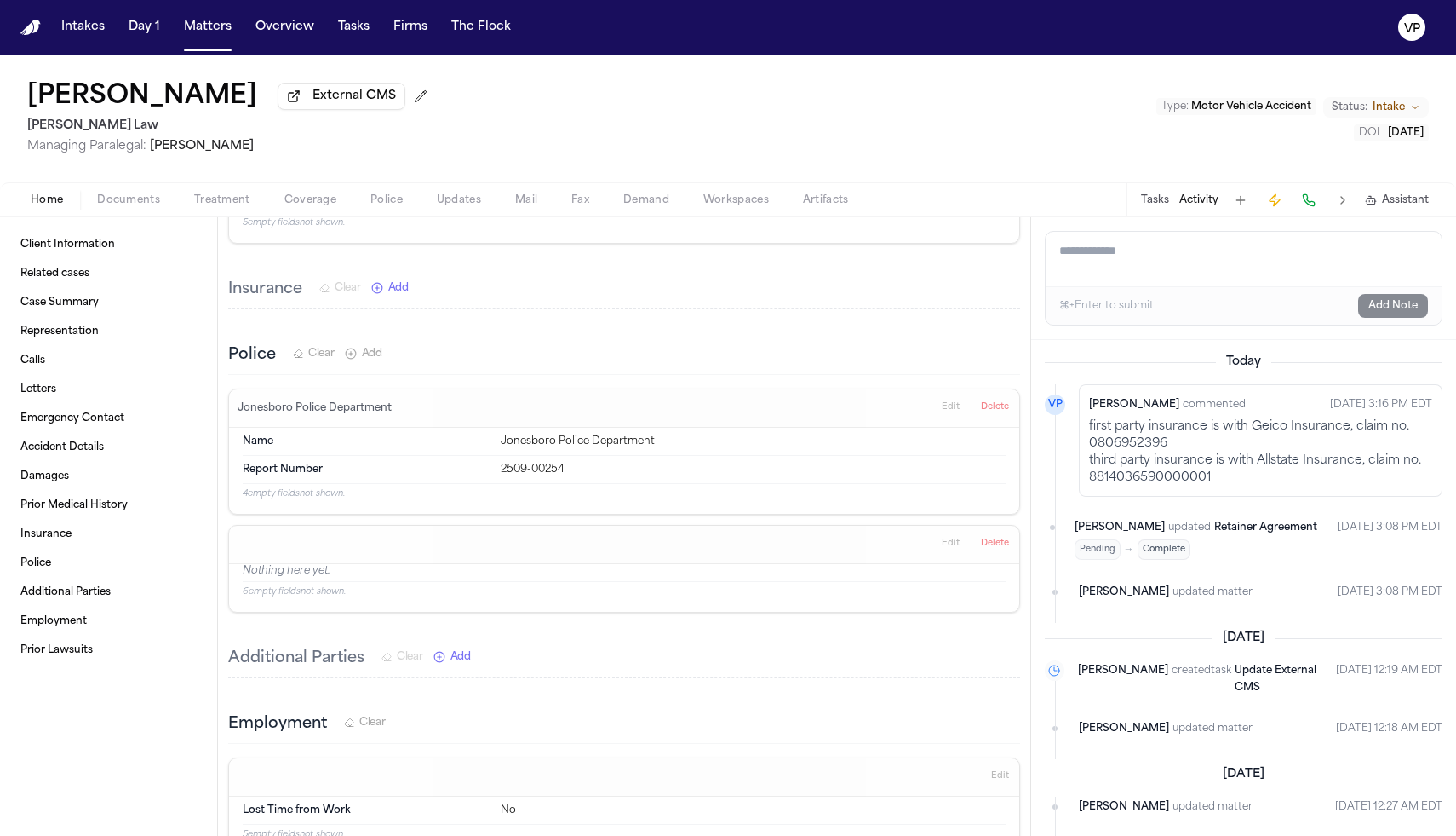
scroll to position [2171, 0]
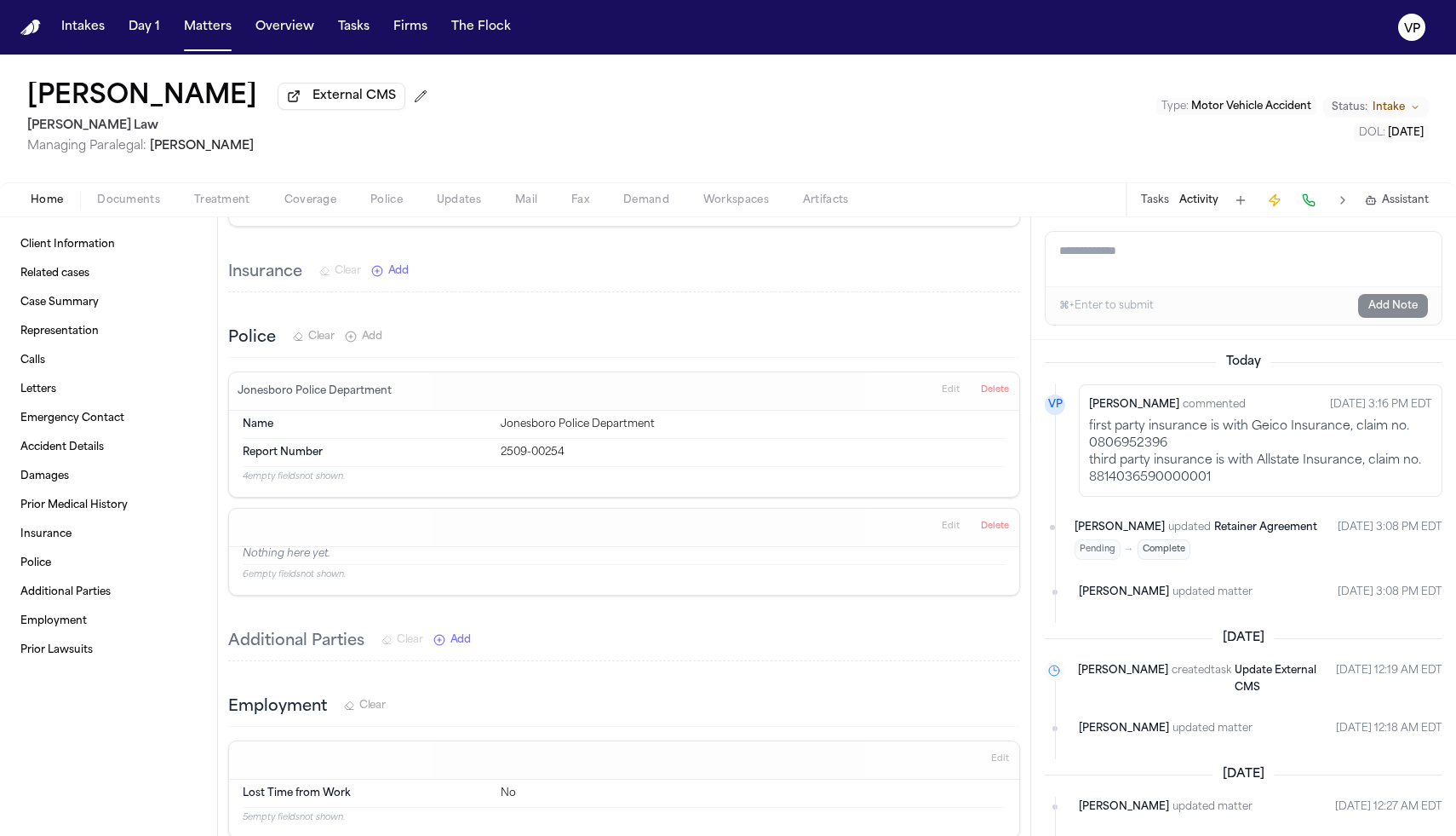
click at [403, 266] on span "Add" at bounding box center [398, 270] width 21 height 13
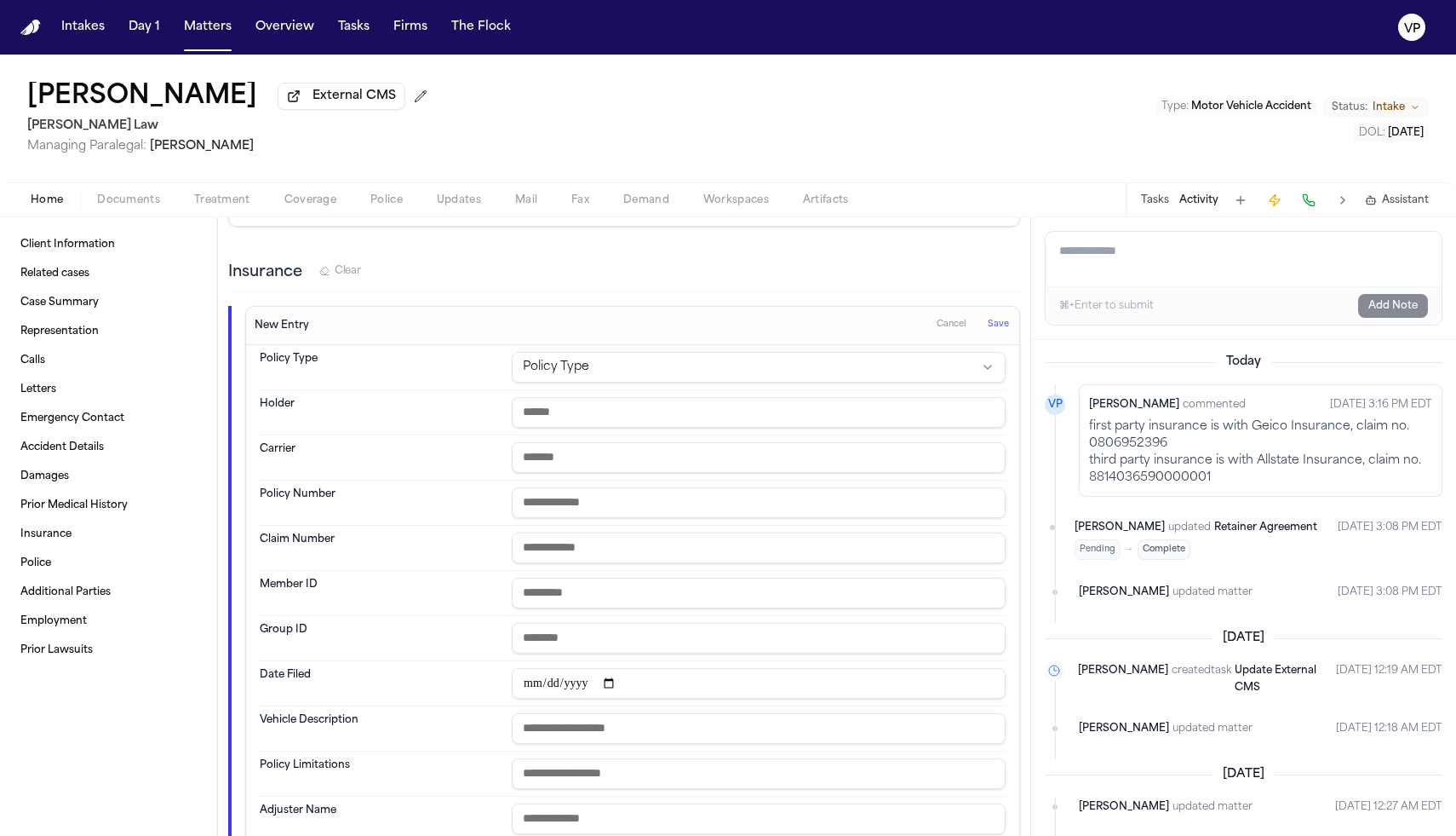
click at [641, 352] on html "Intakes Day 1 Matters Overview Tasks Firms The Flock VP [PERSON_NAME] External …" at bounding box center [728, 418] width 1456 height 836
click at [596, 401] on input "text" at bounding box center [759, 412] width 494 height 30
click at [570, 444] on input "text" at bounding box center [759, 458] width 494 height 30
type input "**********"
drag, startPoint x: 1227, startPoint y: 481, endPoint x: 1082, endPoint y: 485, distance: 145.1
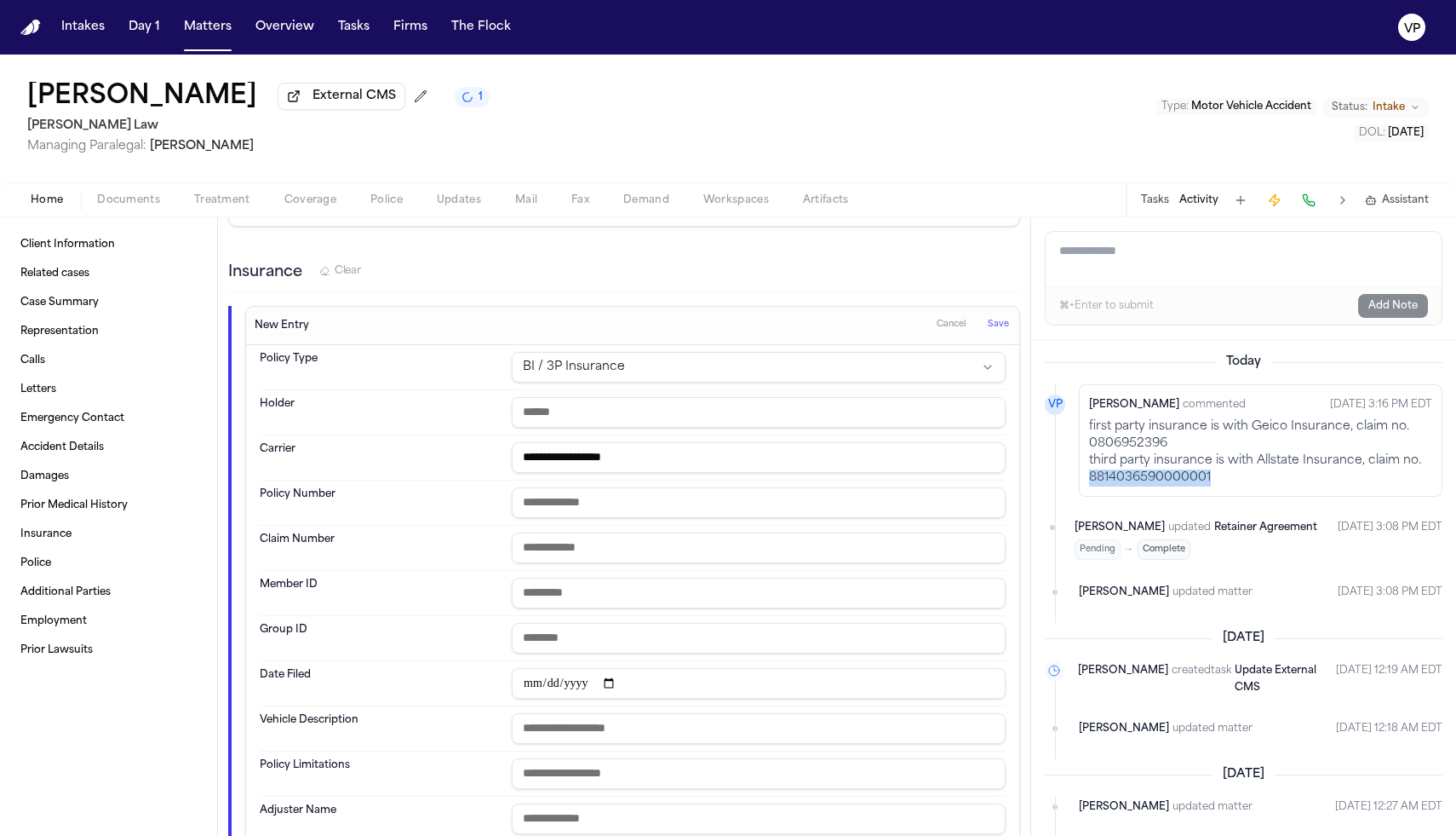
click at [1082, 485] on div "[PERSON_NAME] commented [DATE] 3:16 PM EDT first party insurance is with Geico …" at bounding box center [1260, 441] width 364 height 113
copy div "8814036590000001"
click at [584, 533] on input "text" at bounding box center [759, 548] width 494 height 30
paste input "**********"
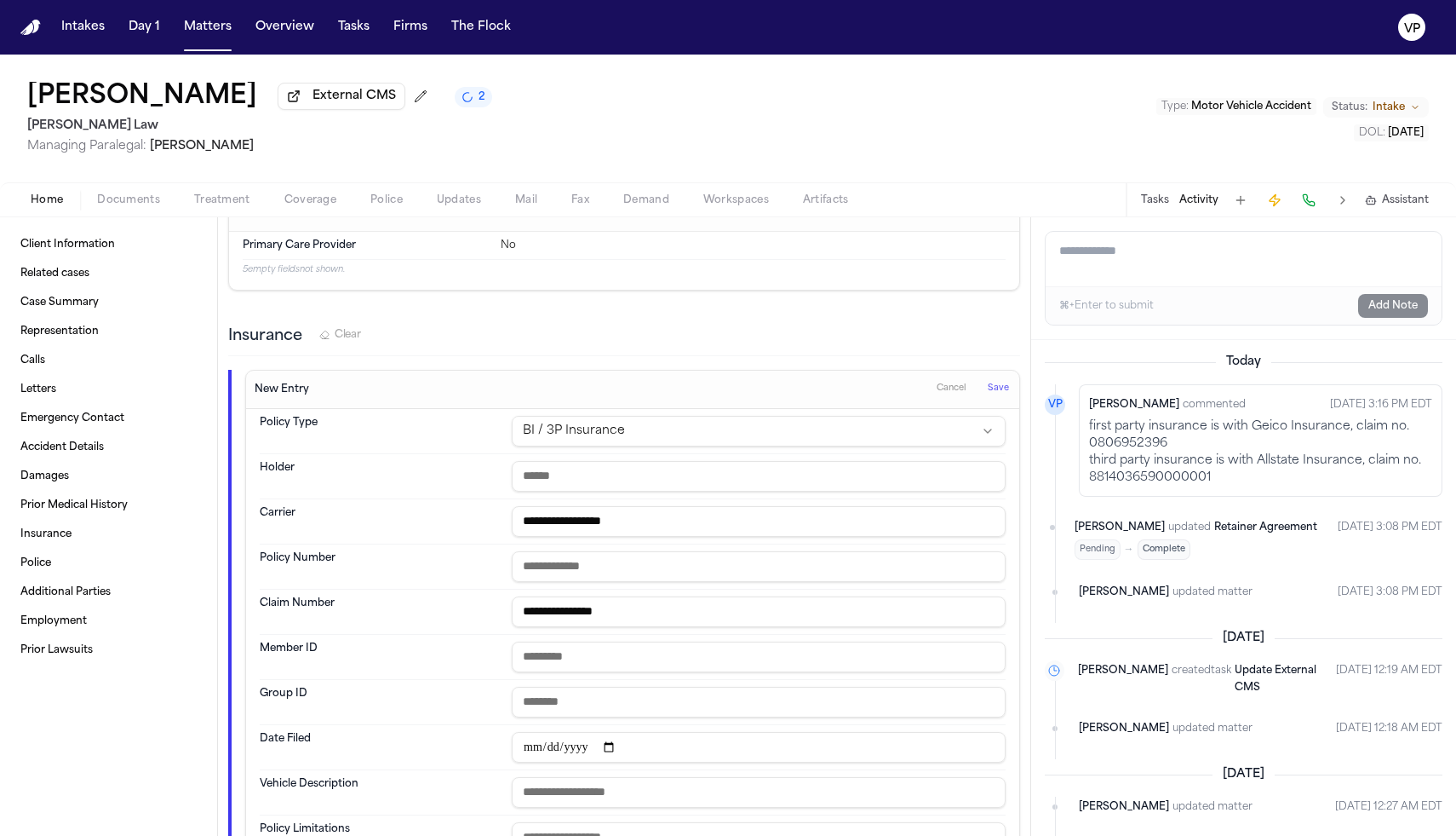
scroll to position [2054, 0]
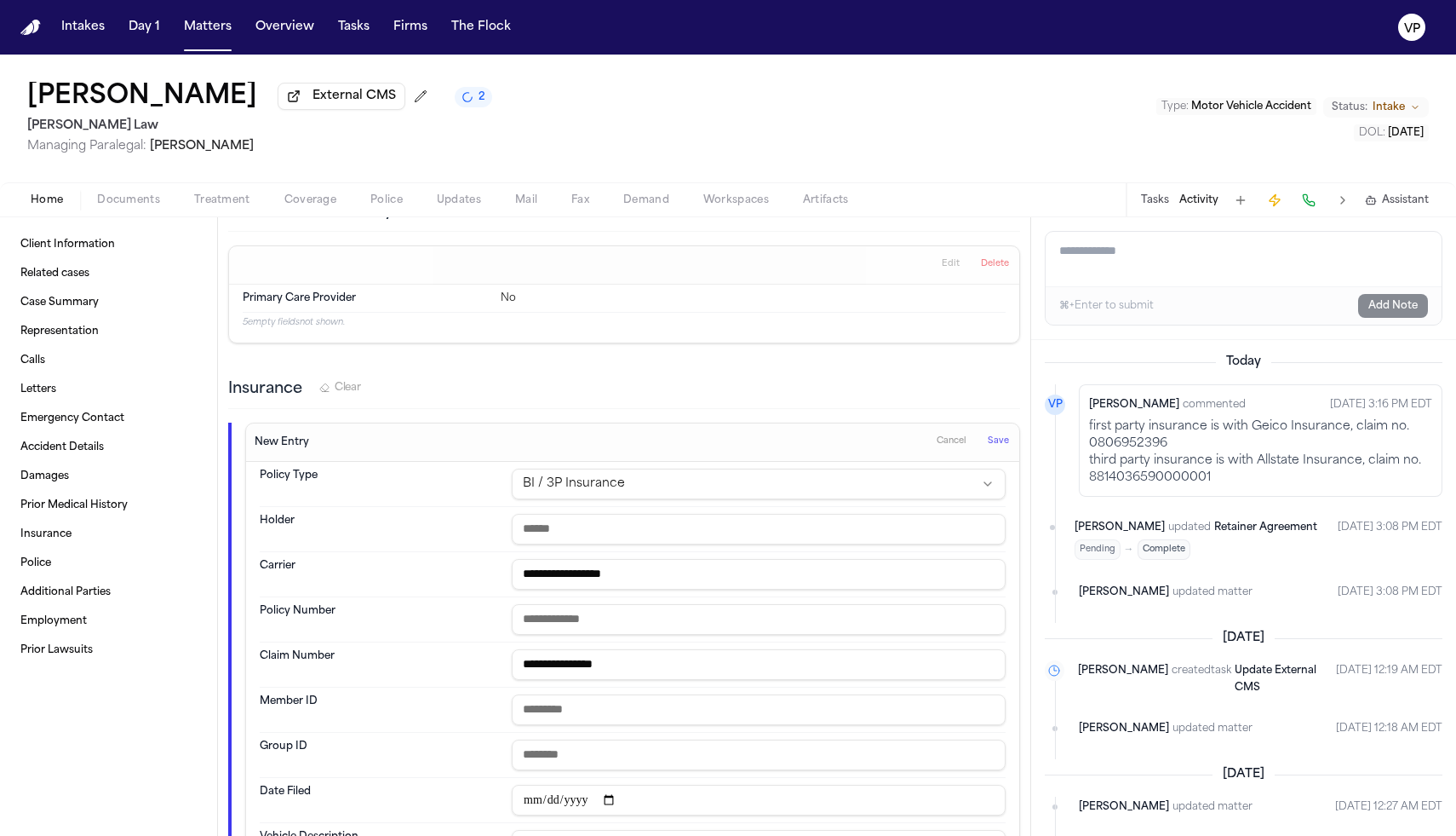
type input "**********"
click at [1000, 435] on span "Save" at bounding box center [998, 441] width 21 height 12
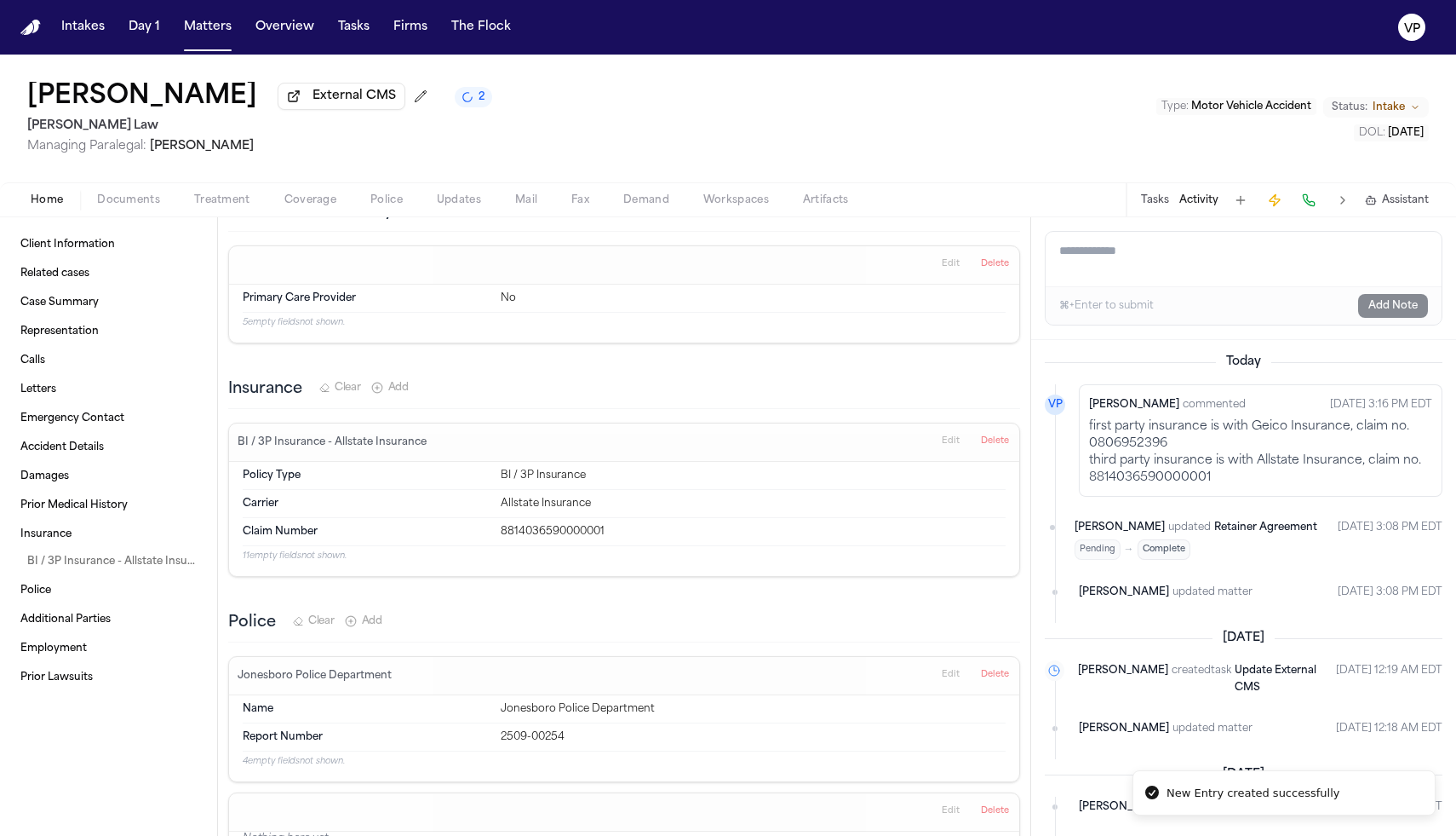
click at [396, 381] on span "Add" at bounding box center [398, 387] width 21 height 13
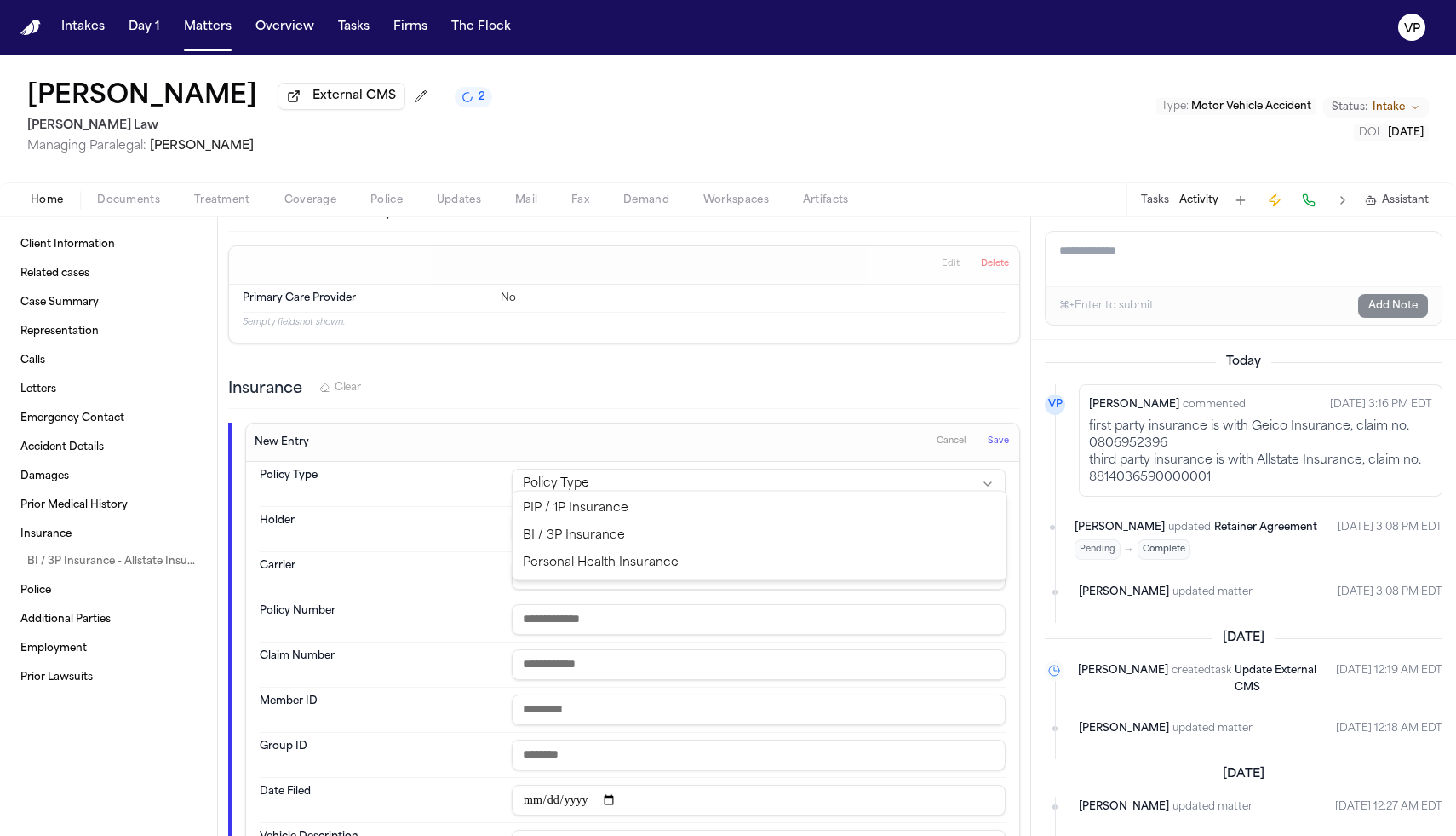
click at [587, 469] on html "Intakes Day 1 Matters Overview Tasks Firms The Flock VP [PERSON_NAME] External …" at bounding box center [728, 418] width 1456 height 836
click at [574, 518] on input "text" at bounding box center [759, 529] width 494 height 30
click at [559, 562] on input "text" at bounding box center [759, 574] width 494 height 30
click at [568, 519] on input "text" at bounding box center [759, 529] width 494 height 30
type input "**********"
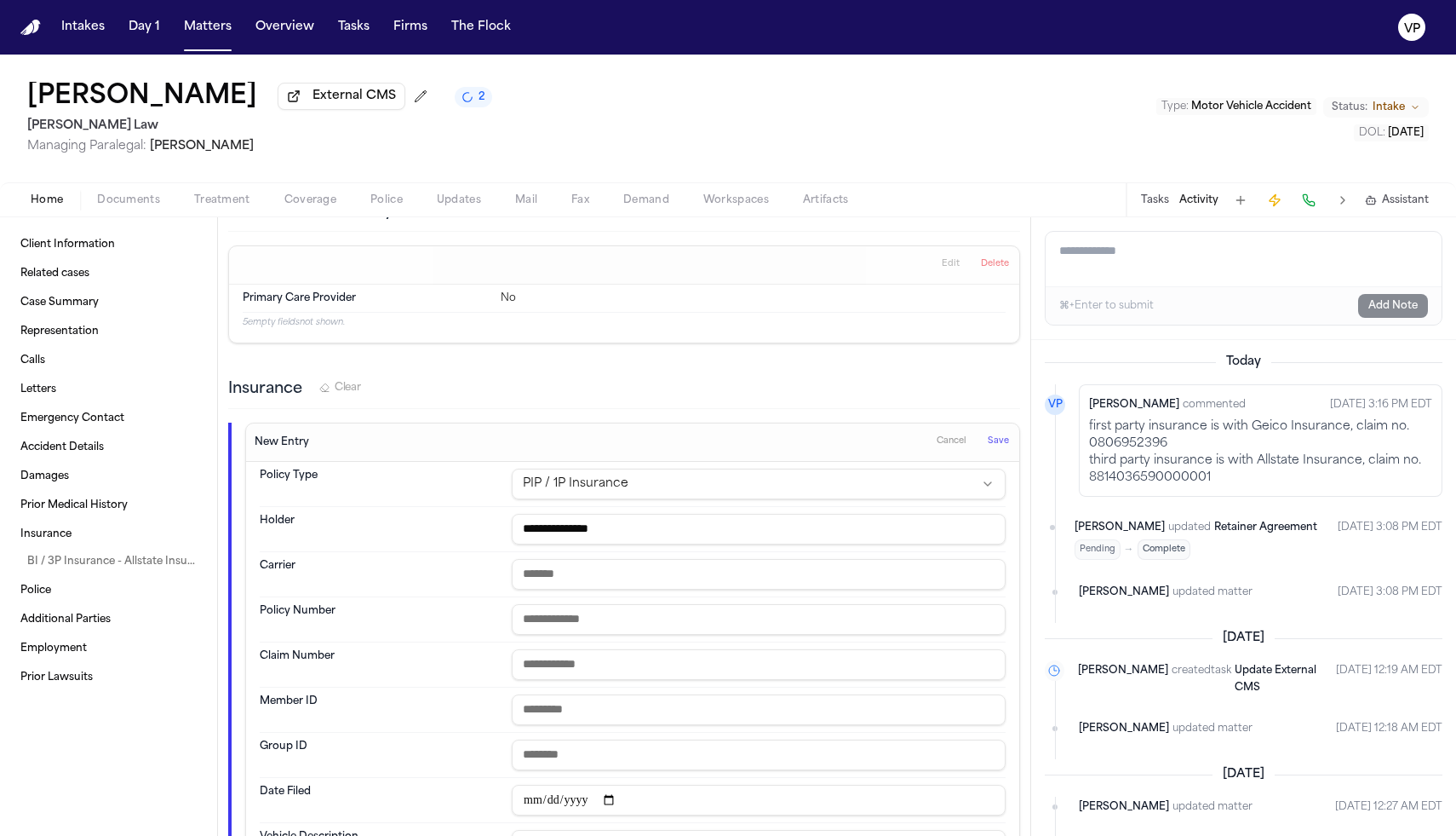
click at [543, 559] on input "text" at bounding box center [759, 574] width 494 height 30
type input "**********"
click at [1163, 447] on div "first party insurance is with Geico Insurance, claim no. 0806952396 third party…" at bounding box center [1261, 452] width 343 height 68
drag, startPoint x: 1174, startPoint y: 447, endPoint x: 1081, endPoint y: 443, distance: 93.1
click at [1081, 443] on div "[PERSON_NAME] commented [DATE] 3:16 PM EDT first party insurance is with Geico …" at bounding box center [1260, 441] width 364 height 113
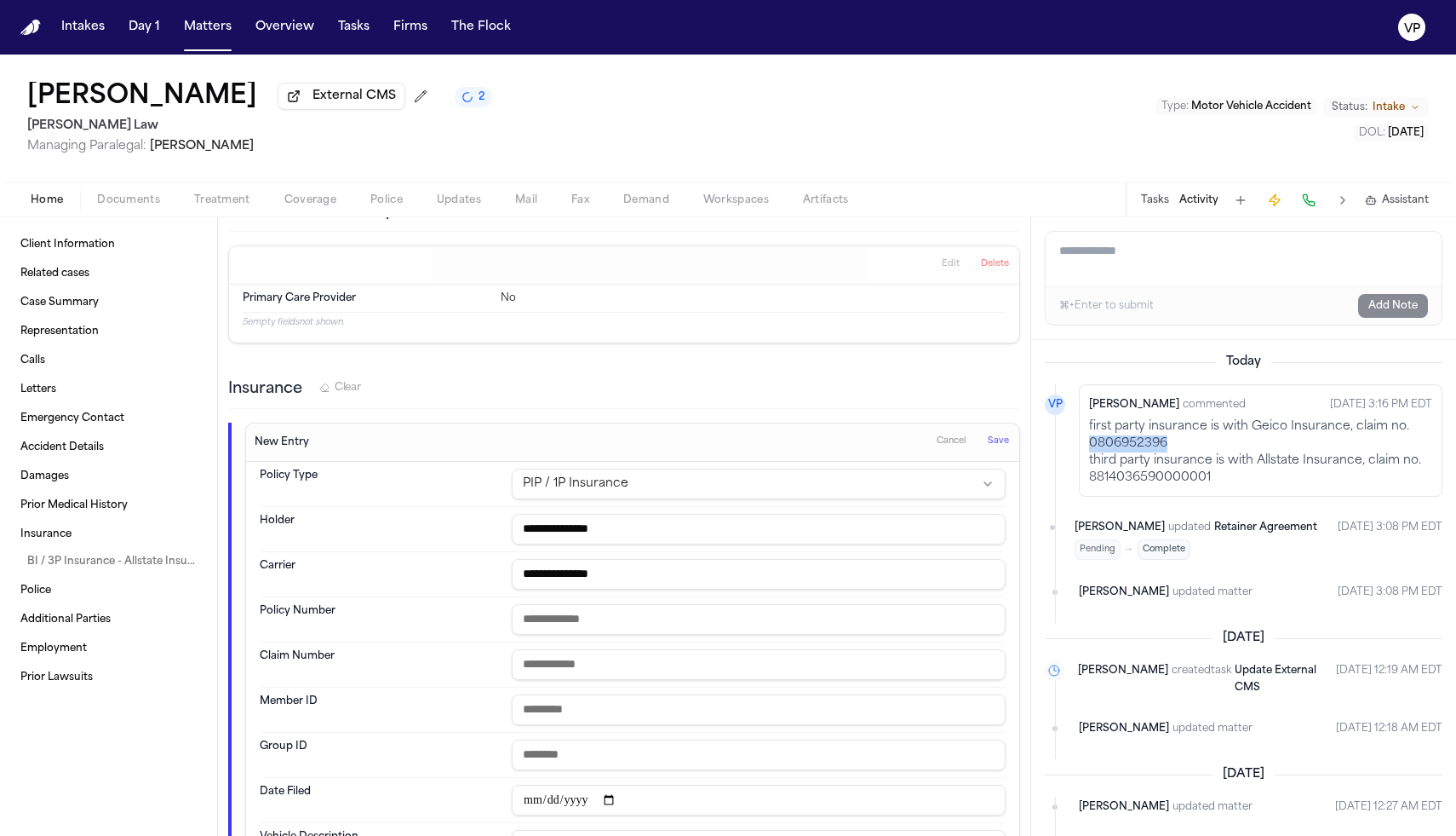
copy div "0806952396"
click at [610, 649] on input "text" at bounding box center [759, 664] width 494 height 30
paste input "**********"
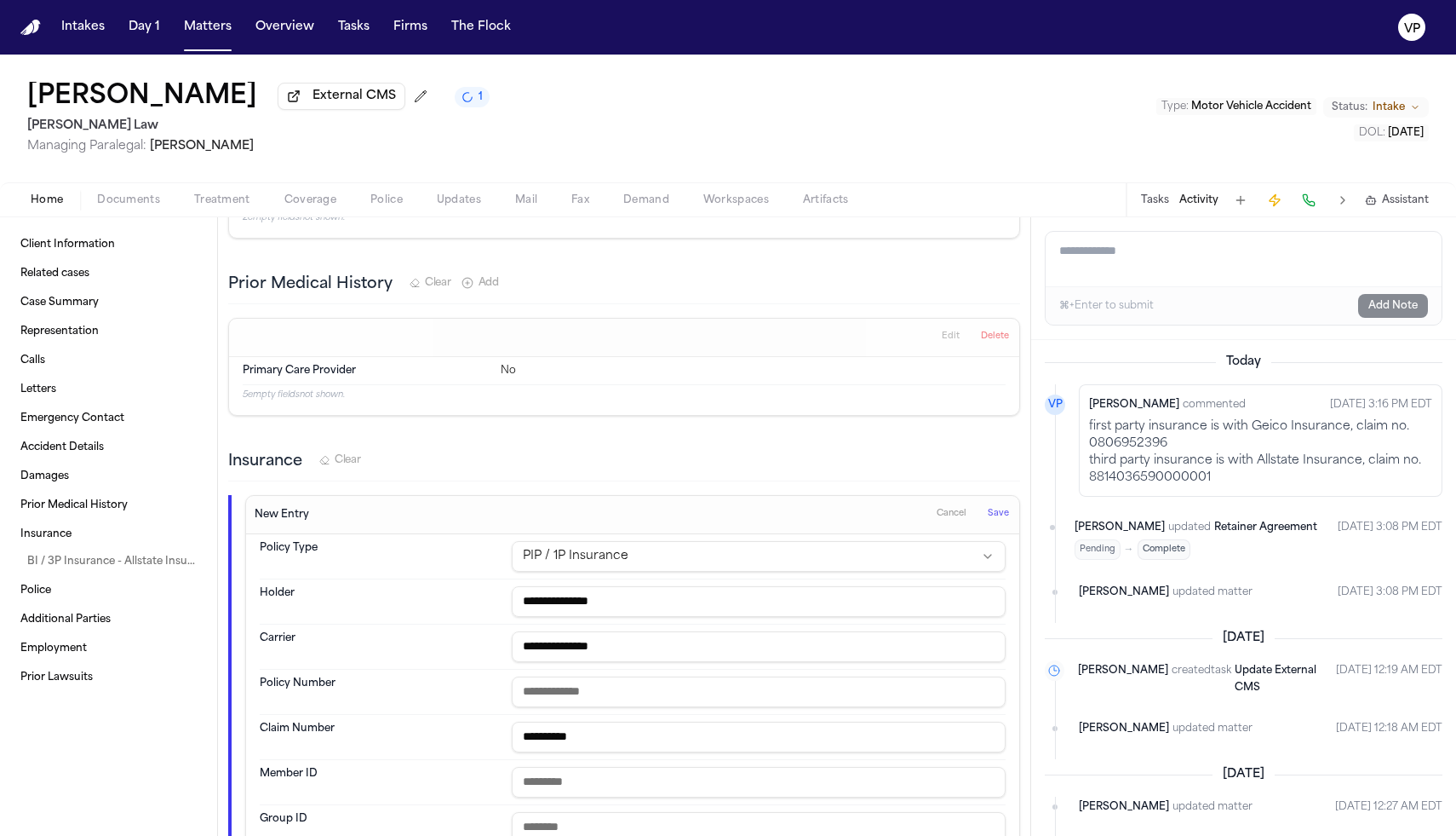
scroll to position [1967, 0]
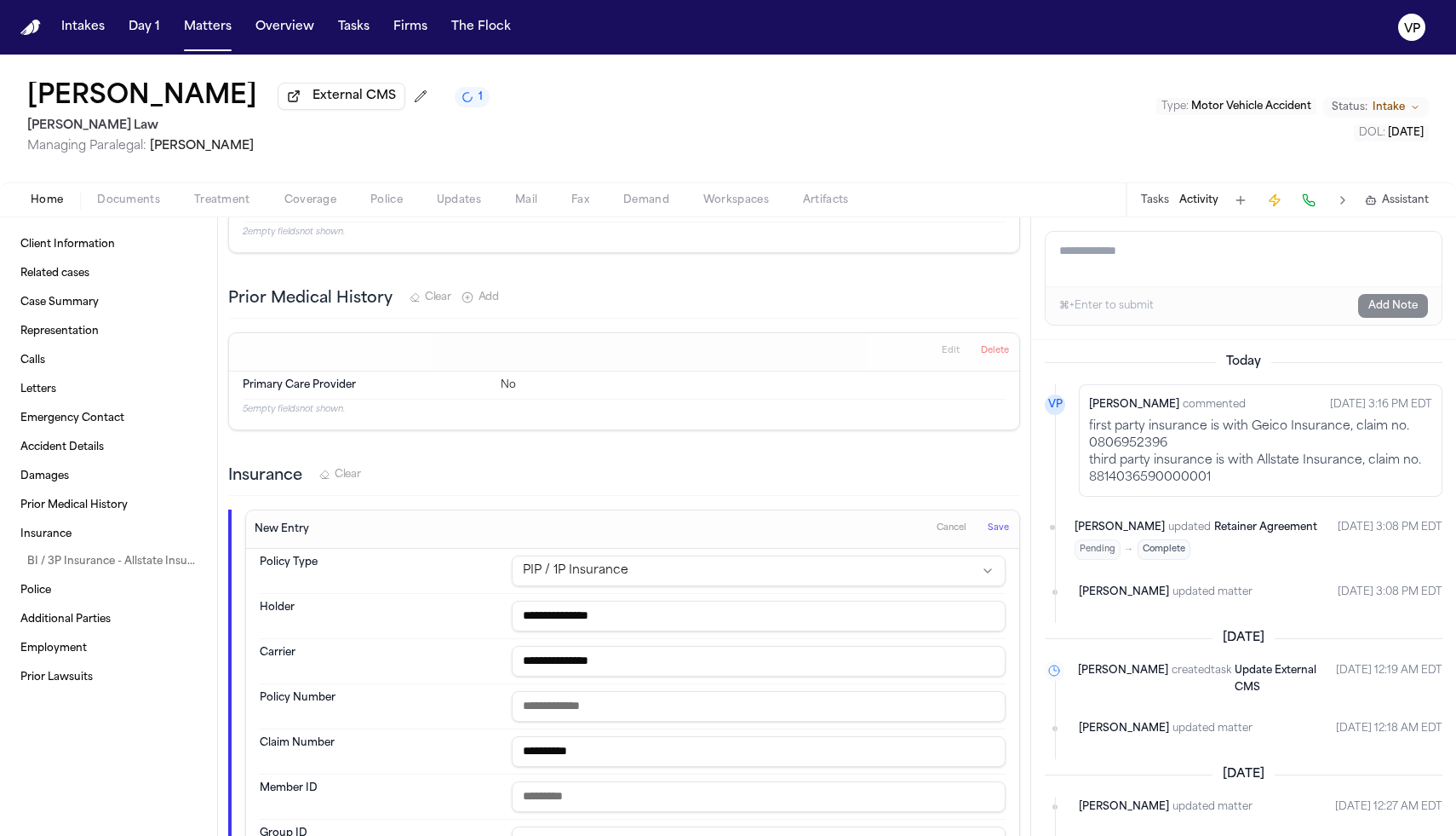
type input "**********"
click at [1002, 515] on button "Save" at bounding box center [998, 528] width 31 height 27
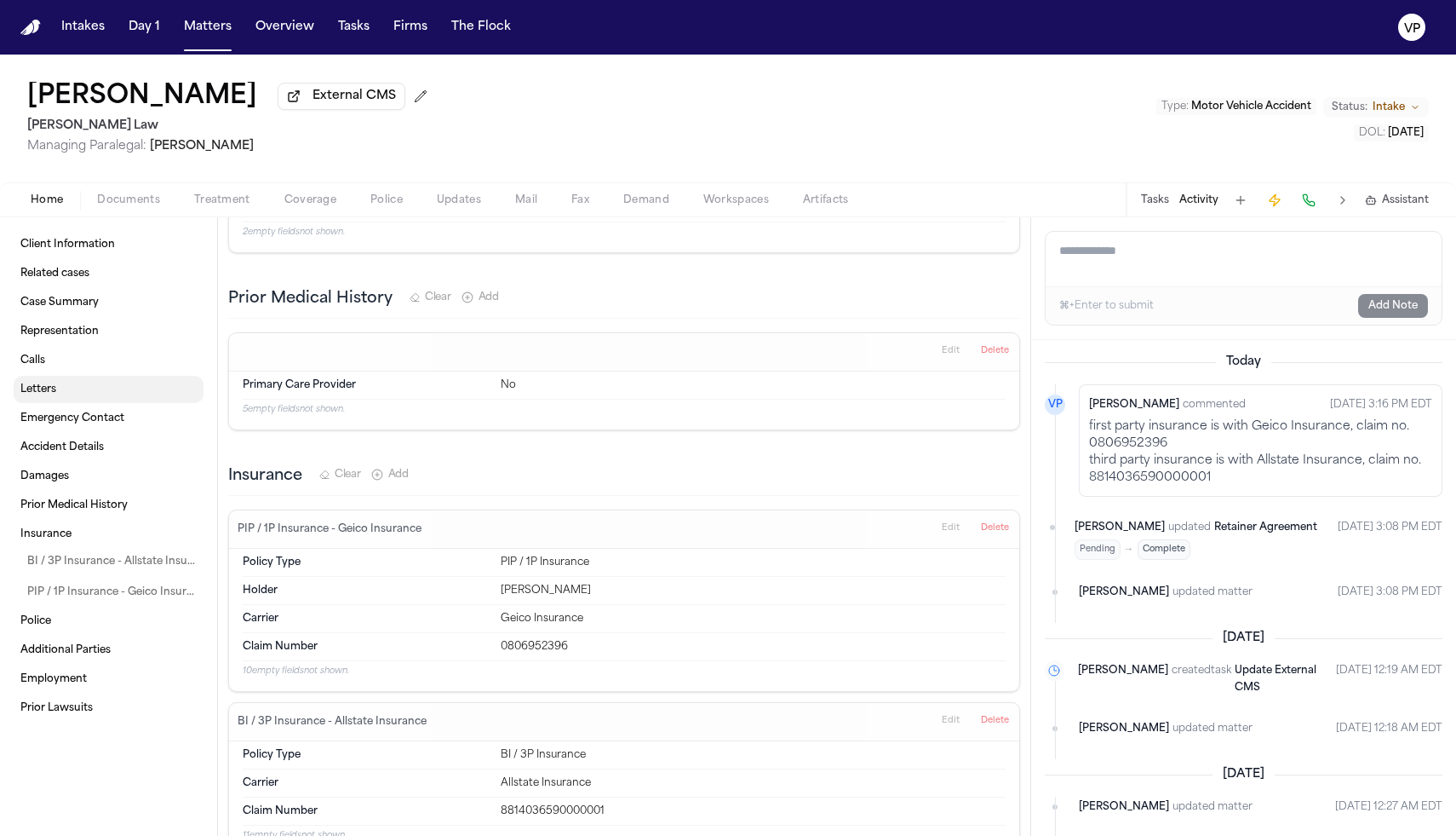
click at [116, 402] on link "Letters" at bounding box center [108, 389] width 189 height 27
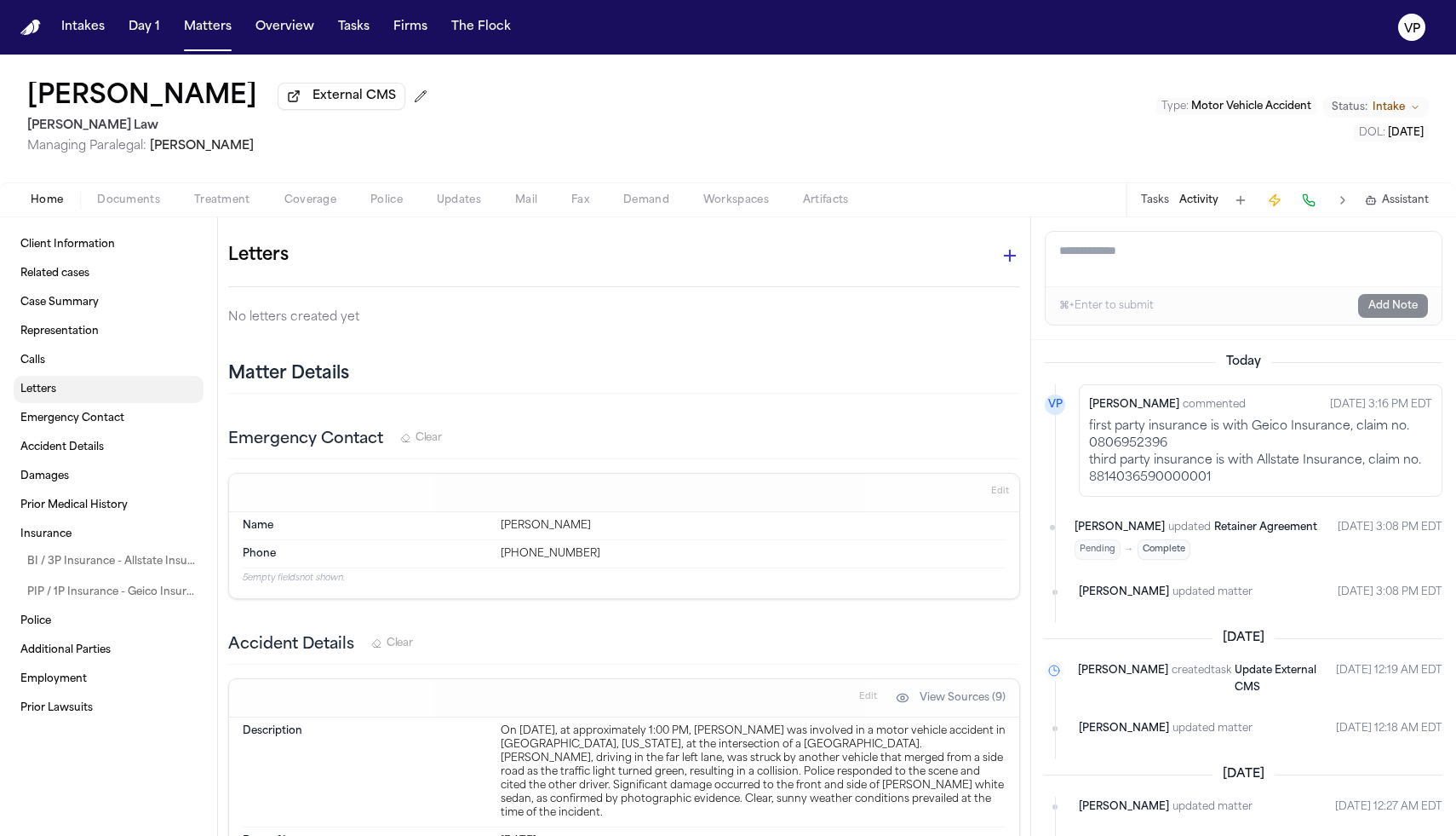
scroll to position [828, 0]
click at [1007, 254] on icon "button" at bounding box center [1010, 257] width 21 height 21
click at [1019, 283] on ul at bounding box center [1020, 283] width 13 height 13
click at [1013, 258] on icon "button" at bounding box center [1009, 257] width 12 height 12
click at [71, 544] on div at bounding box center [728, 418] width 1456 height 836
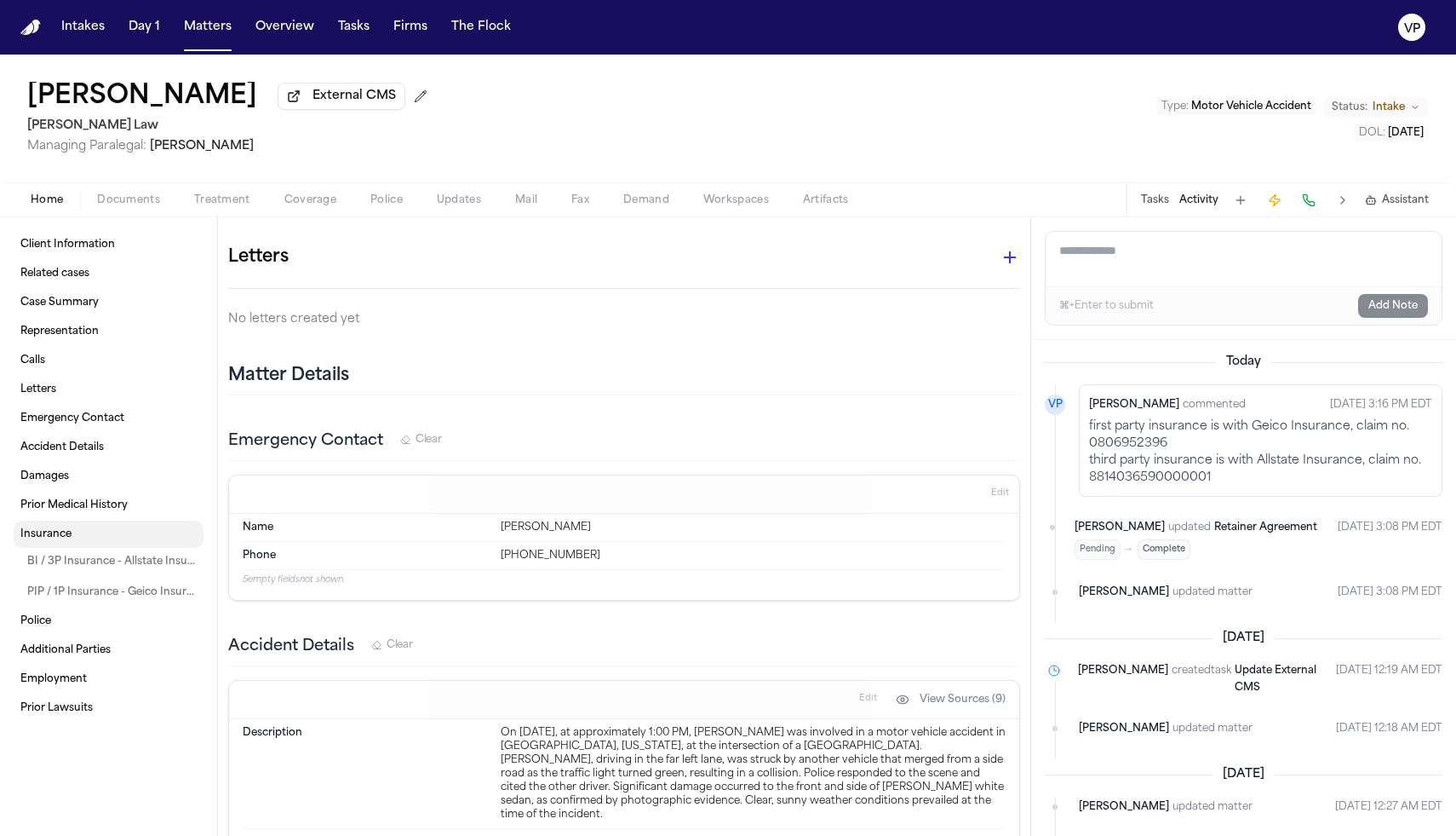
click at [60, 541] on span "Insurance" at bounding box center [46, 534] width 51 height 13
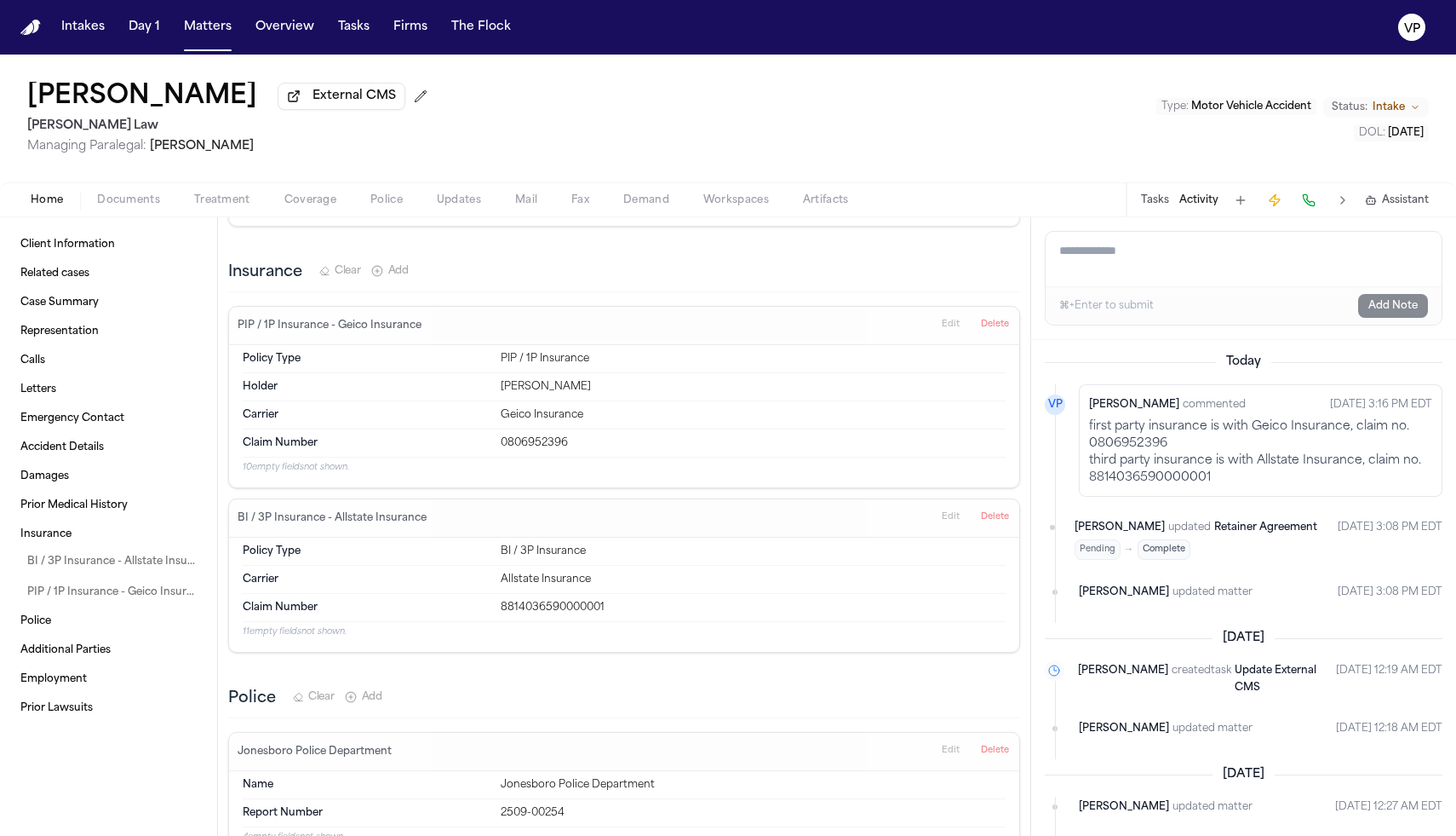
click at [1161, 212] on div "Tasks Activity Assistant" at bounding box center [1284, 199] width 316 height 33
click at [1156, 200] on button "Tasks" at bounding box center [1155, 199] width 28 height 13
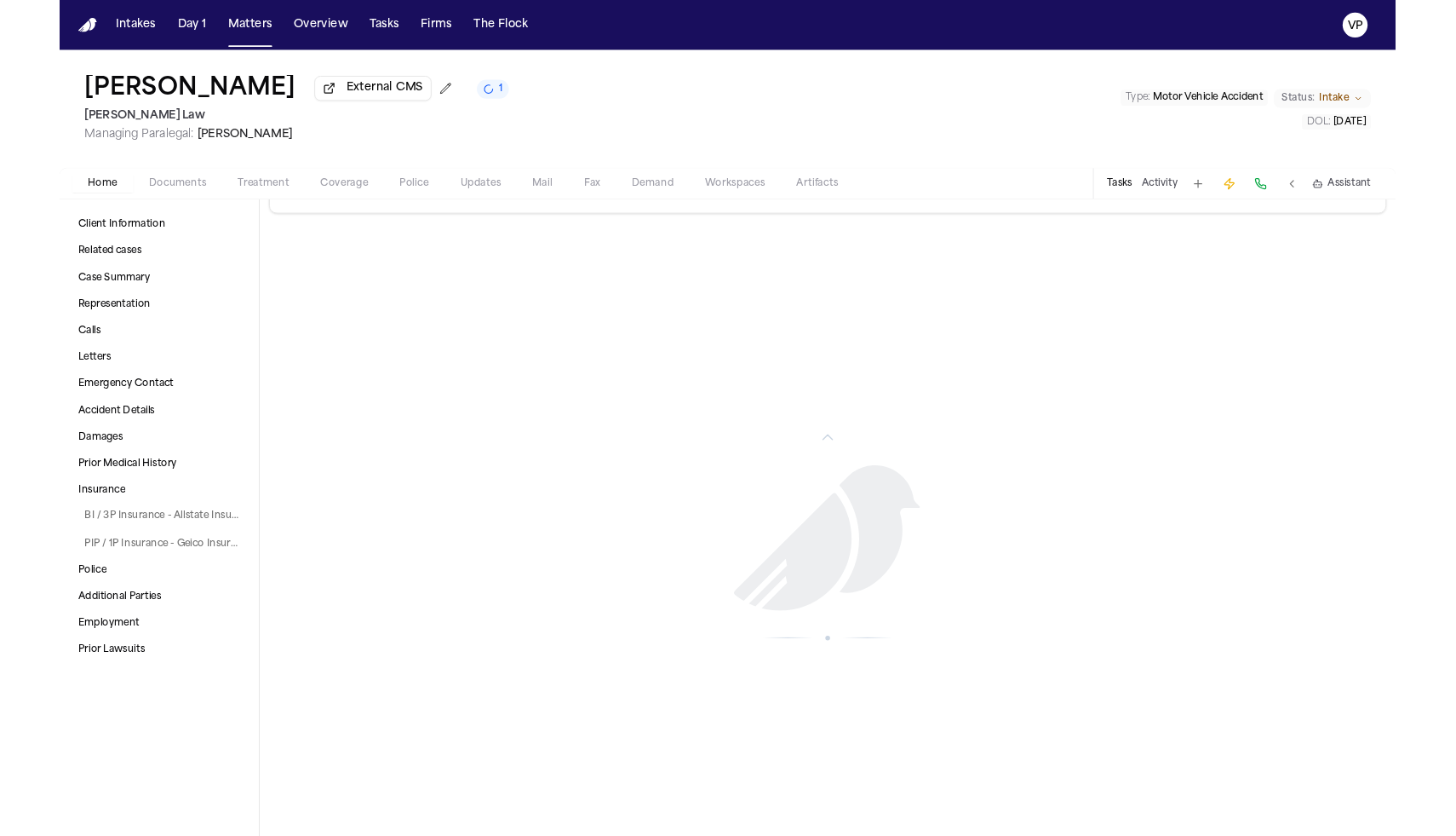
scroll to position [3115, 0]
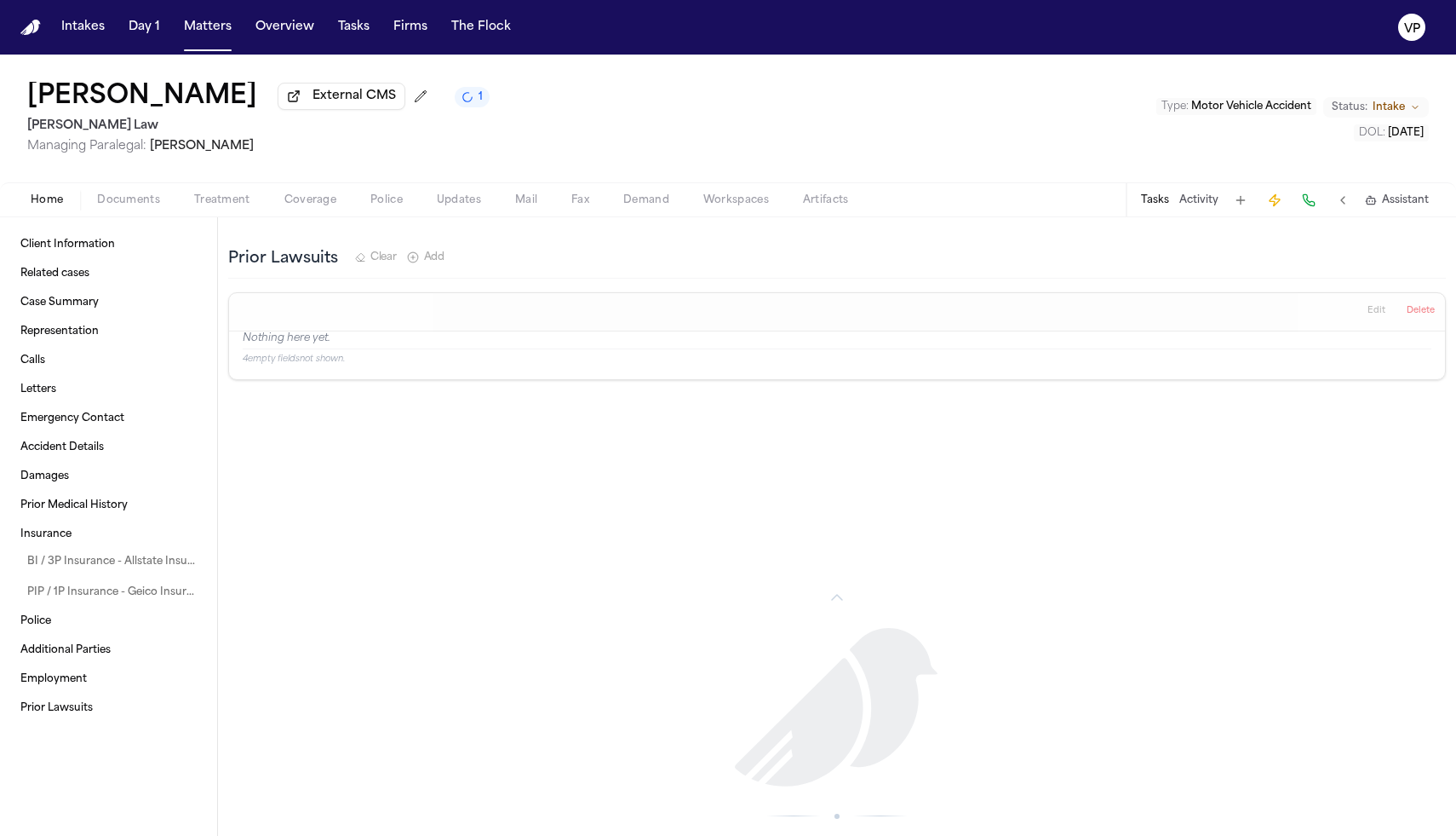
click at [1211, 213] on div "Tasks Activity Assistant" at bounding box center [1284, 199] width 316 height 33
click at [1199, 202] on button "Activity" at bounding box center [1199, 199] width 39 height 13
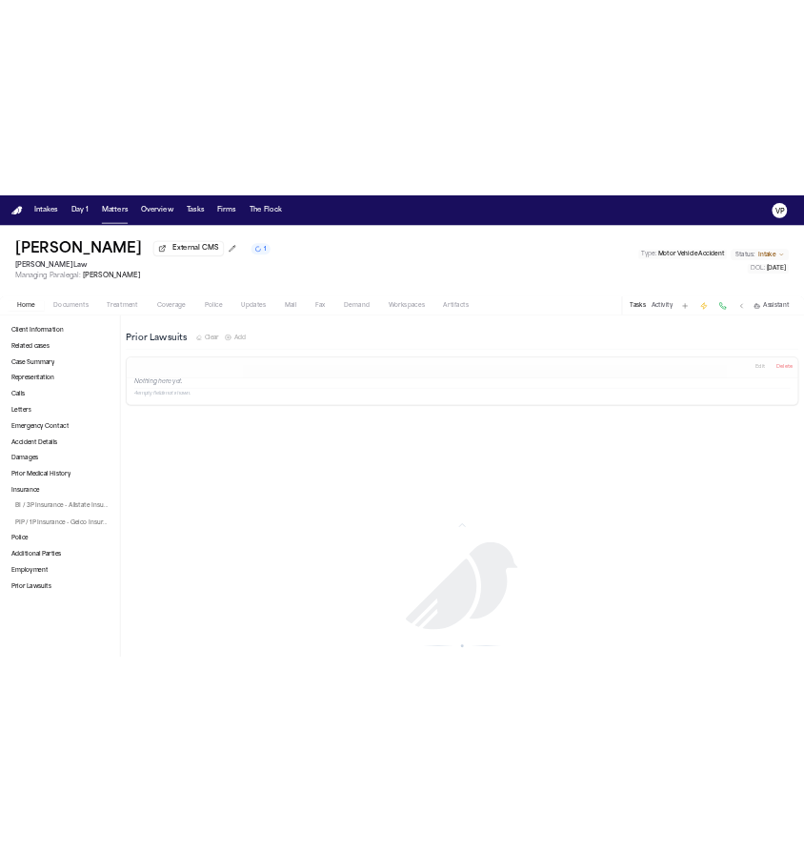
scroll to position [3515, 0]
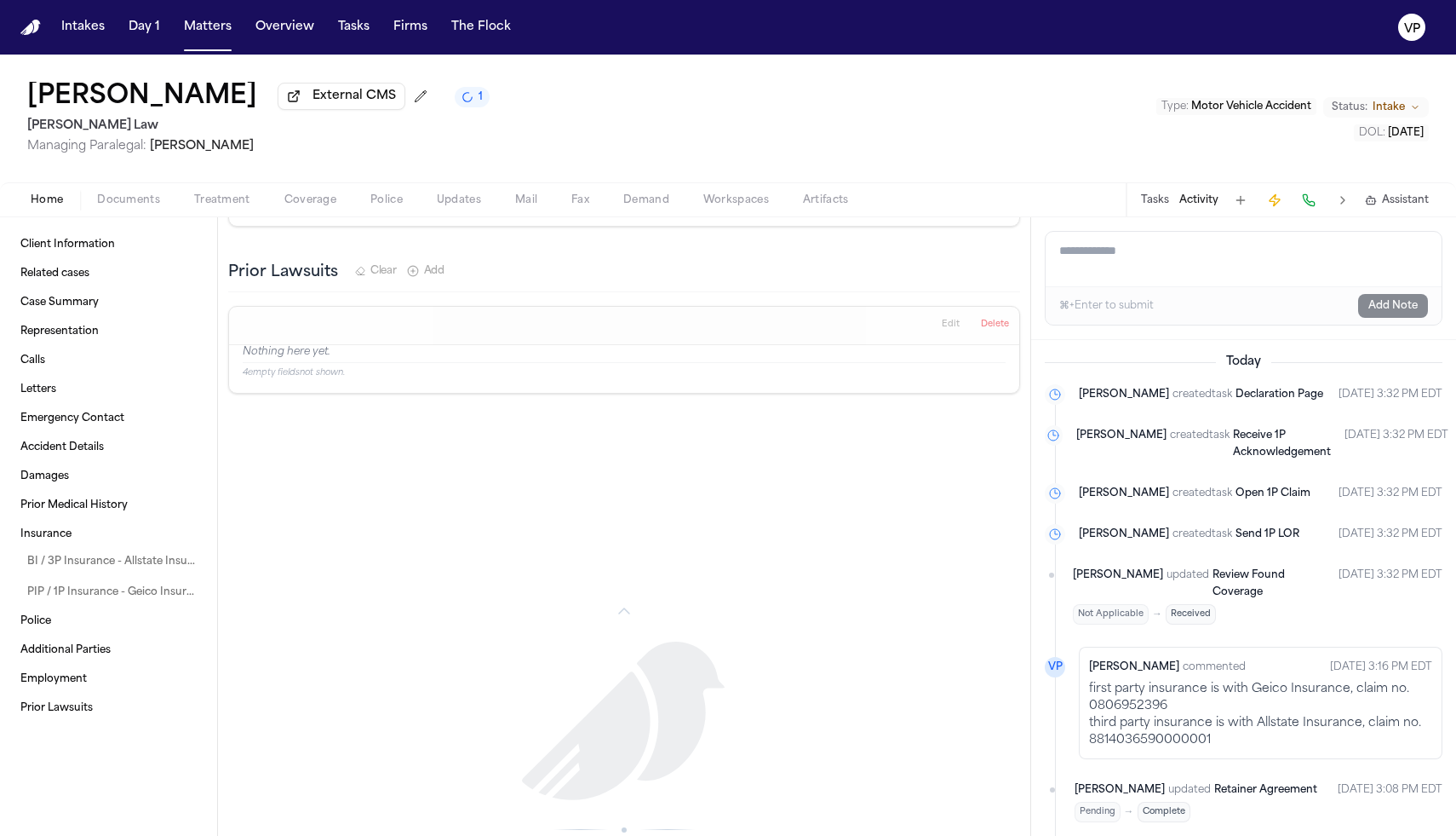
click at [1151, 263] on textarea "Add a note to this matter" at bounding box center [1243, 258] width 396 height 55
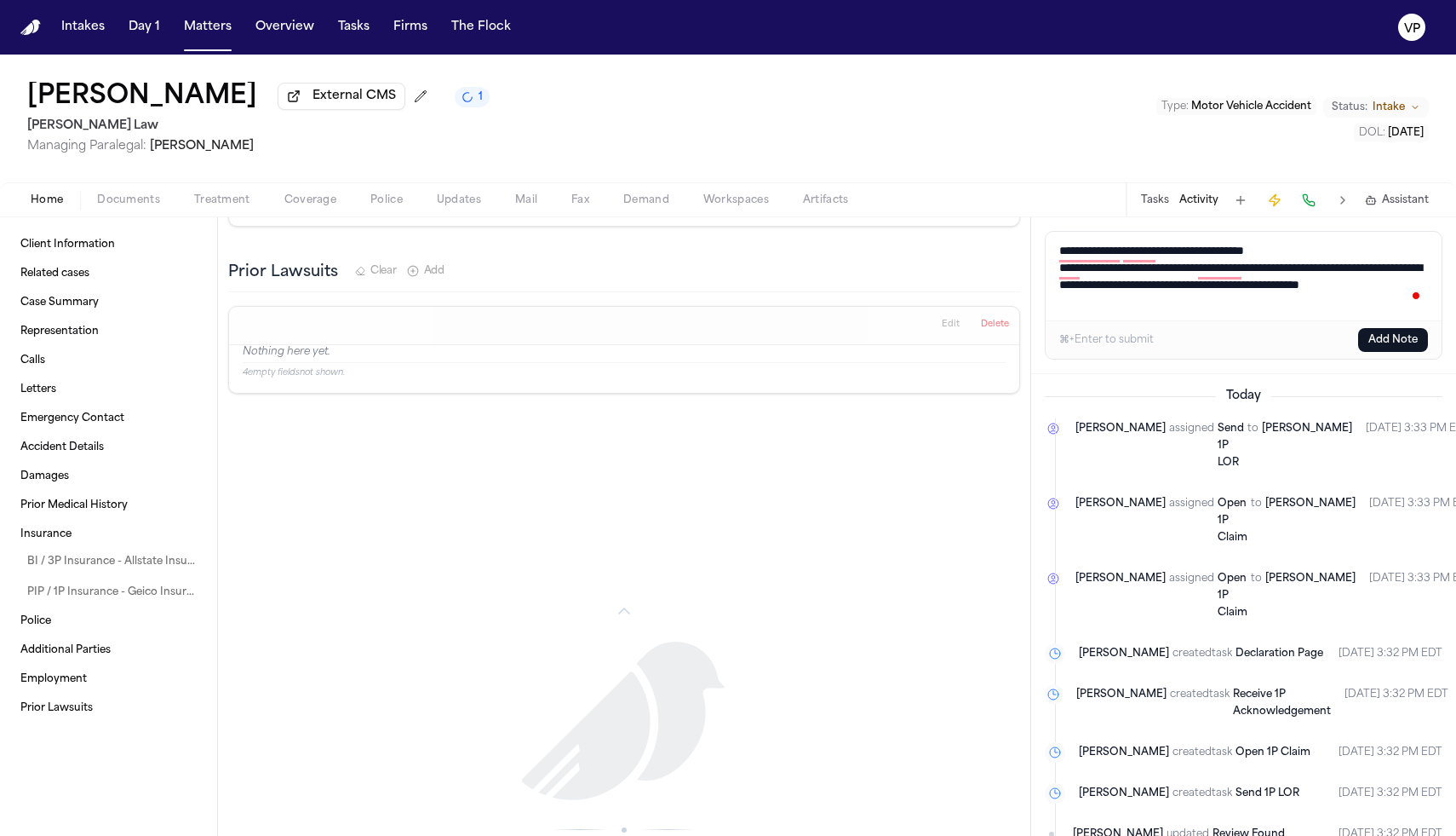
type textarea "**********"
click at [1378, 346] on button "Add Note" at bounding box center [1393, 340] width 70 height 24
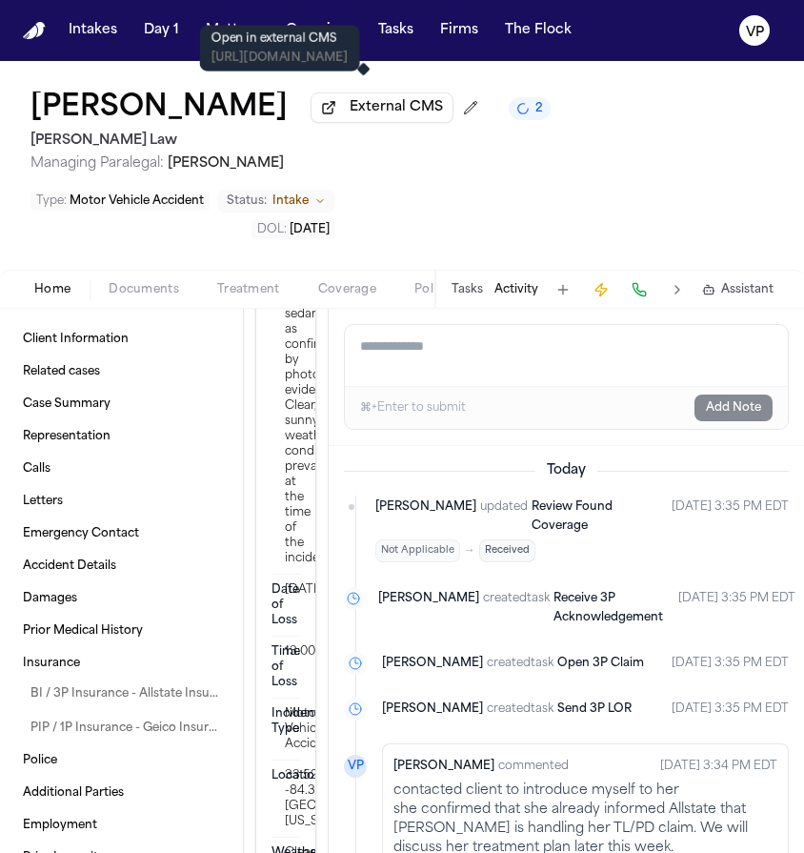
scroll to position [3695, 0]
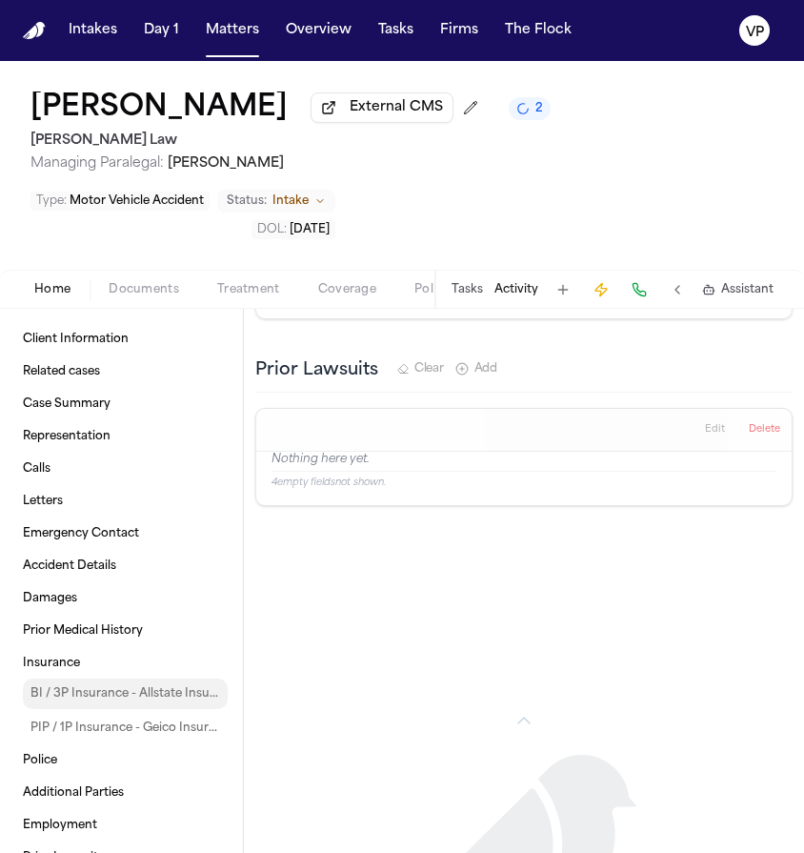
click at [108, 697] on span "BI / 3P Insurance - Allstate Insurance" at bounding box center [125, 693] width 190 height 15
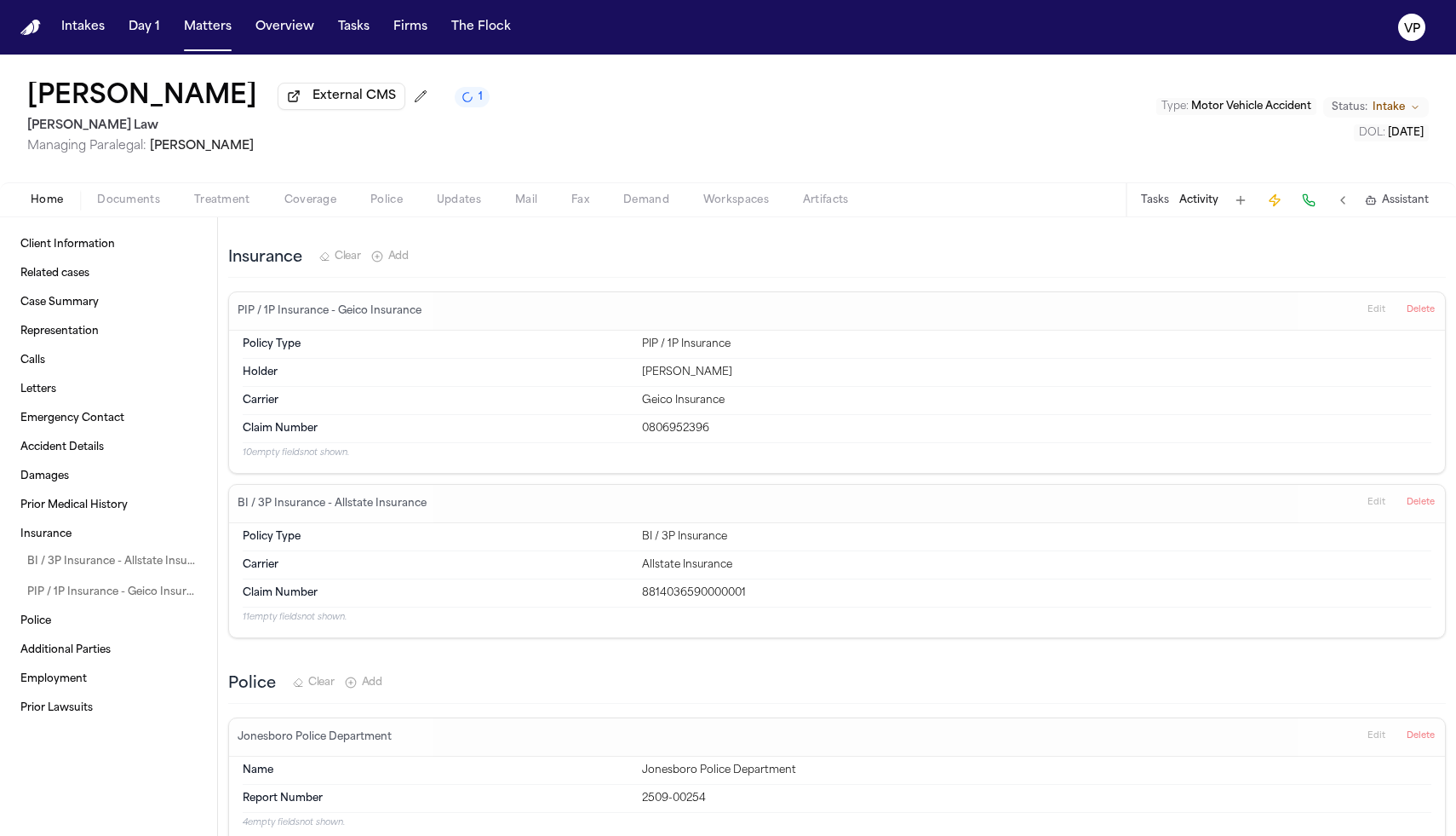
scroll to position [2146, 0]
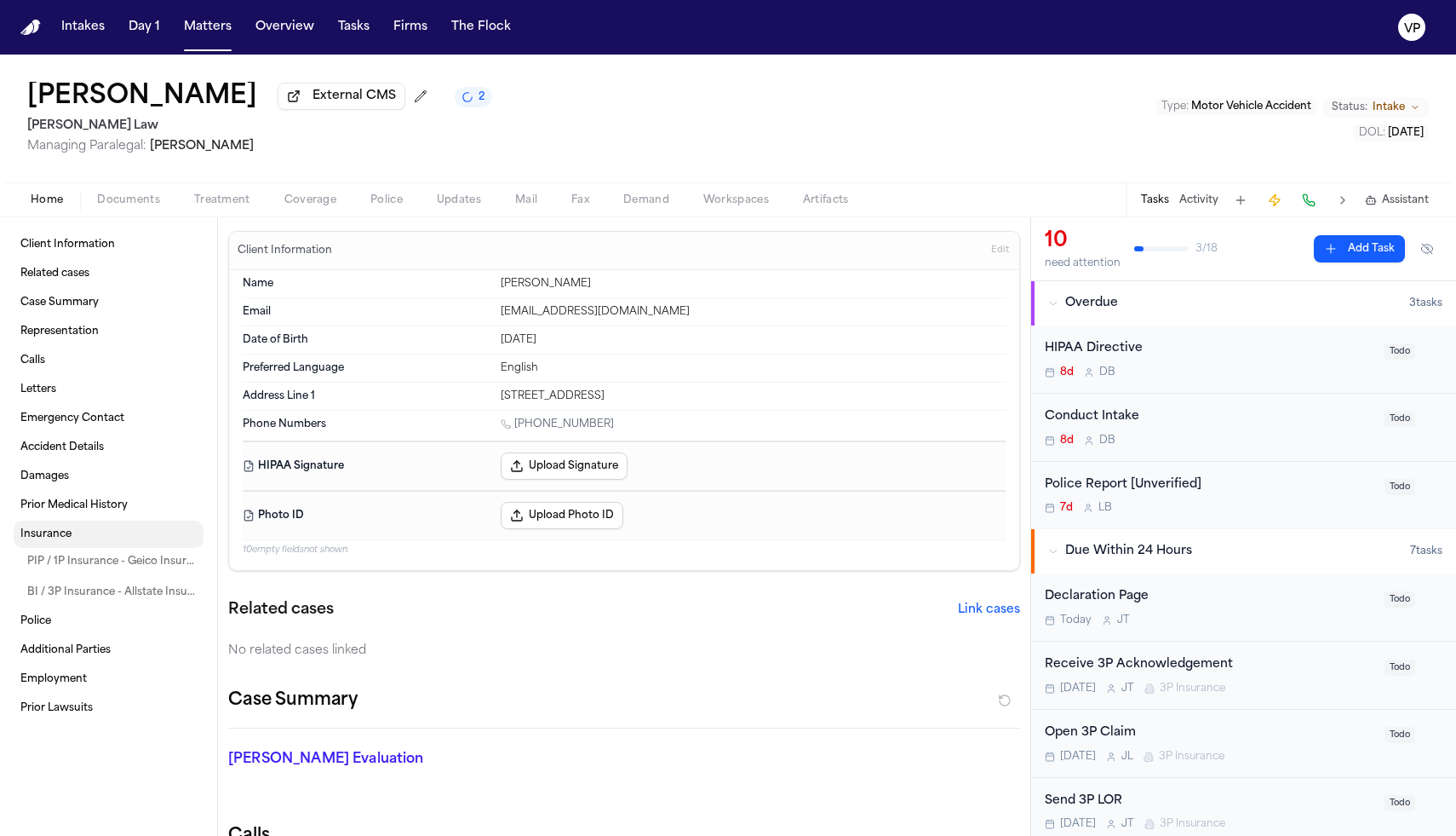
click at [77, 539] on link "Insurance" at bounding box center [108, 534] width 189 height 27
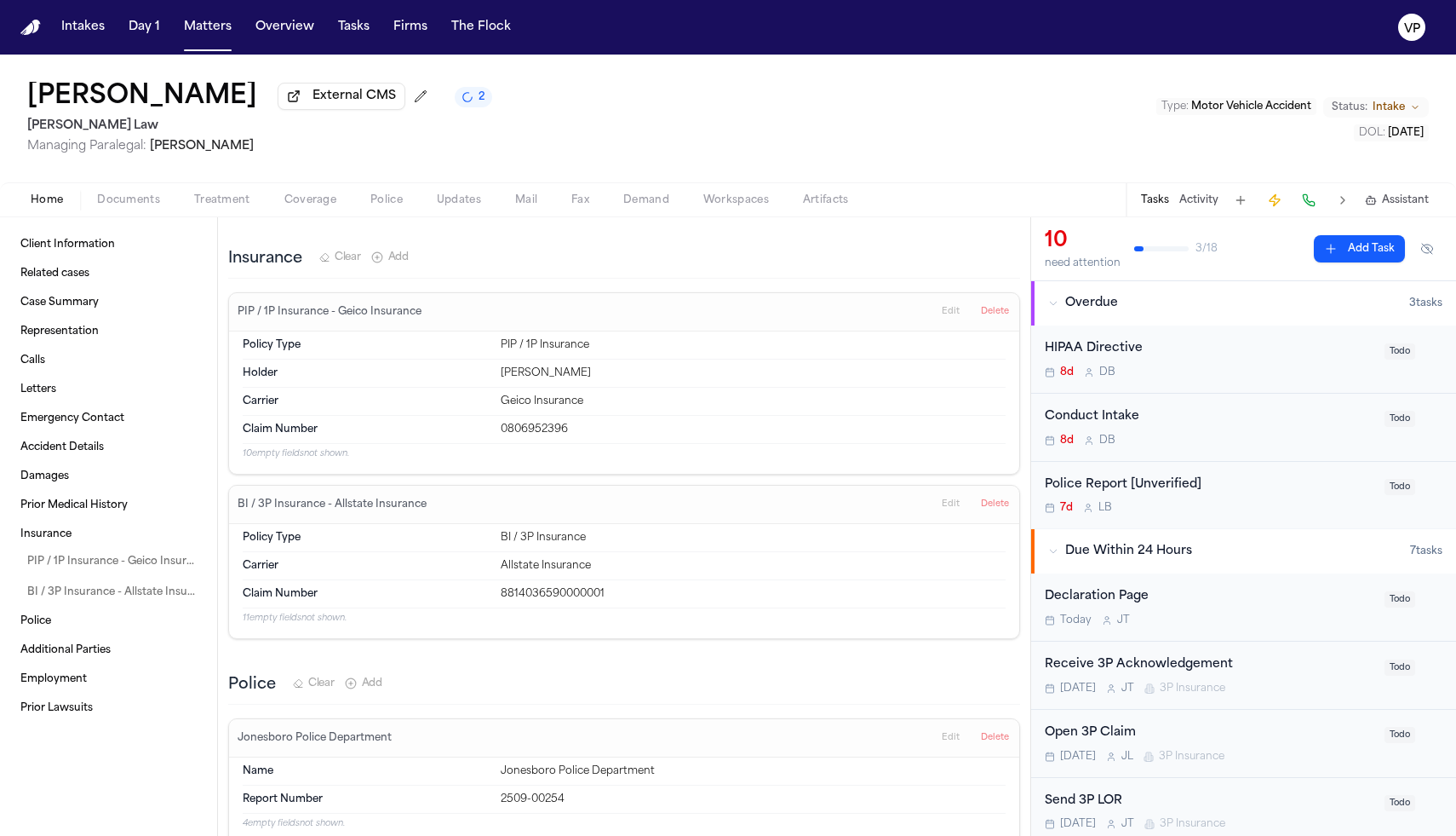
click at [1381, 234] on div "10 need attention 3 / 18 Add Task" at bounding box center [1243, 249] width 398 height 43
click at [1364, 259] on button "Add Task" at bounding box center [1359, 249] width 91 height 27
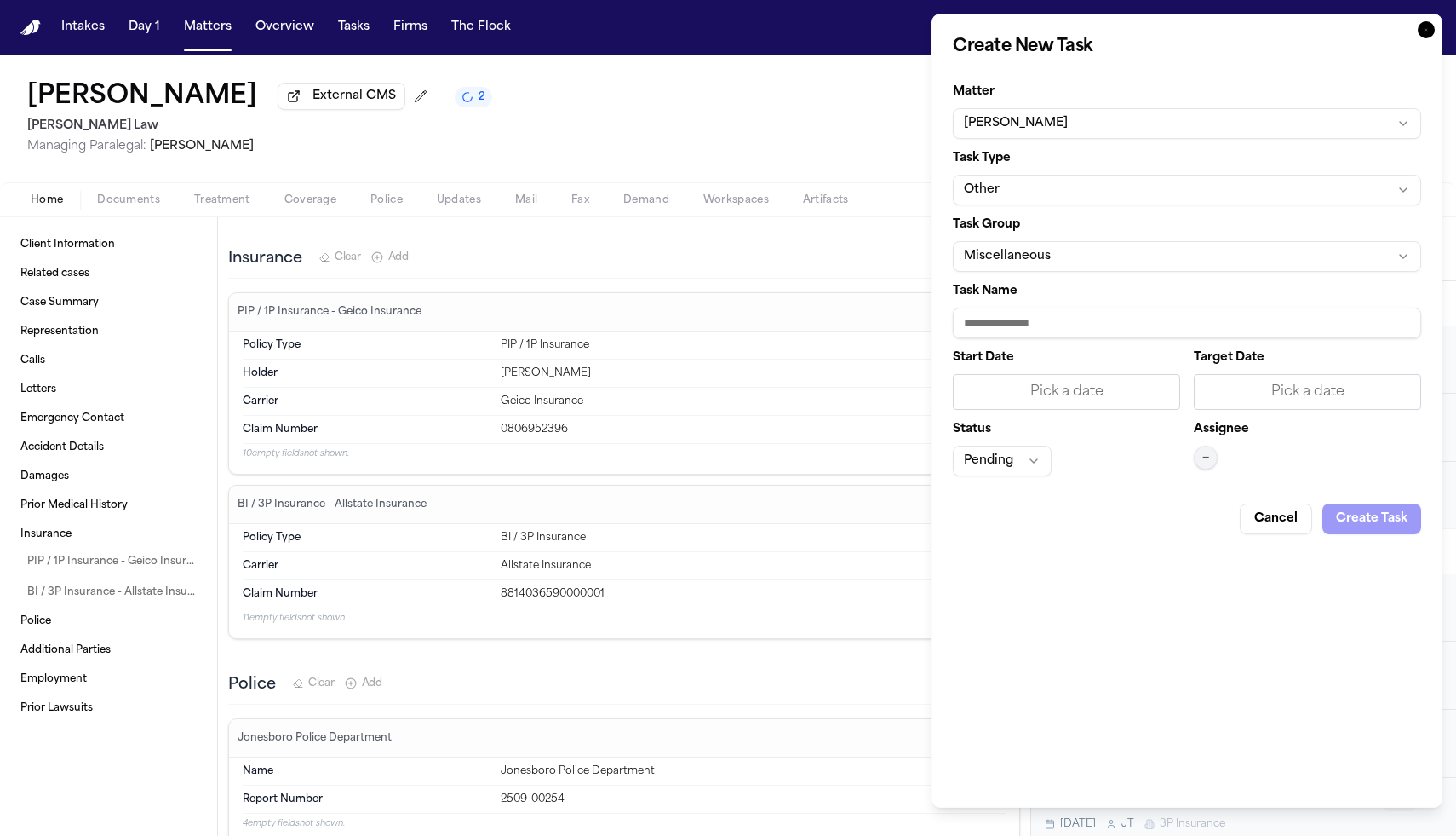
click at [1274, 181] on button "Other" at bounding box center [1187, 190] width 468 height 30
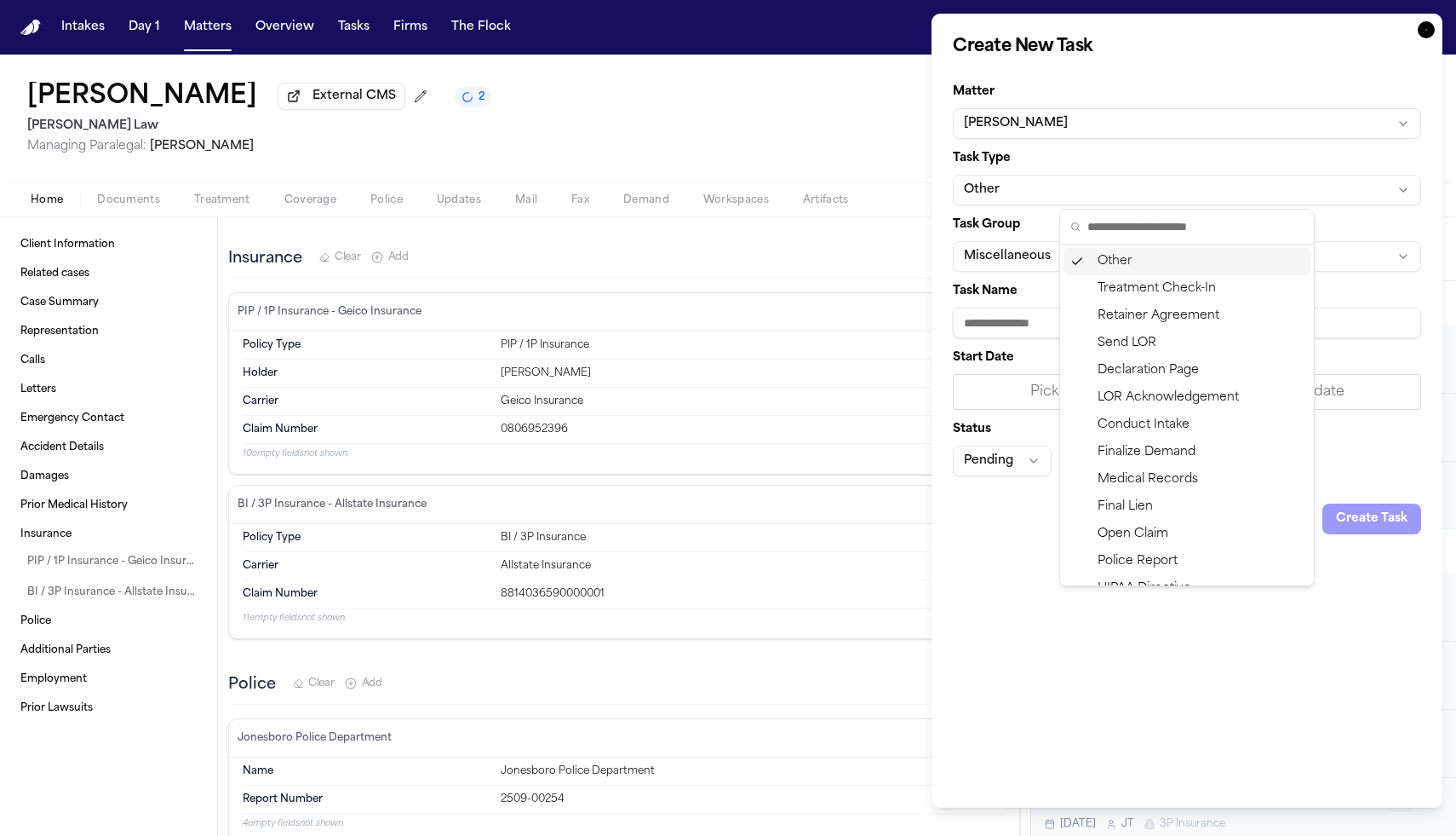
click at [1274, 181] on body "Intakes Day 1 Matters Overview Tasks Firms The Flock VP Lakeysha Hunter Externa…" at bounding box center [728, 418] width 1456 height 836
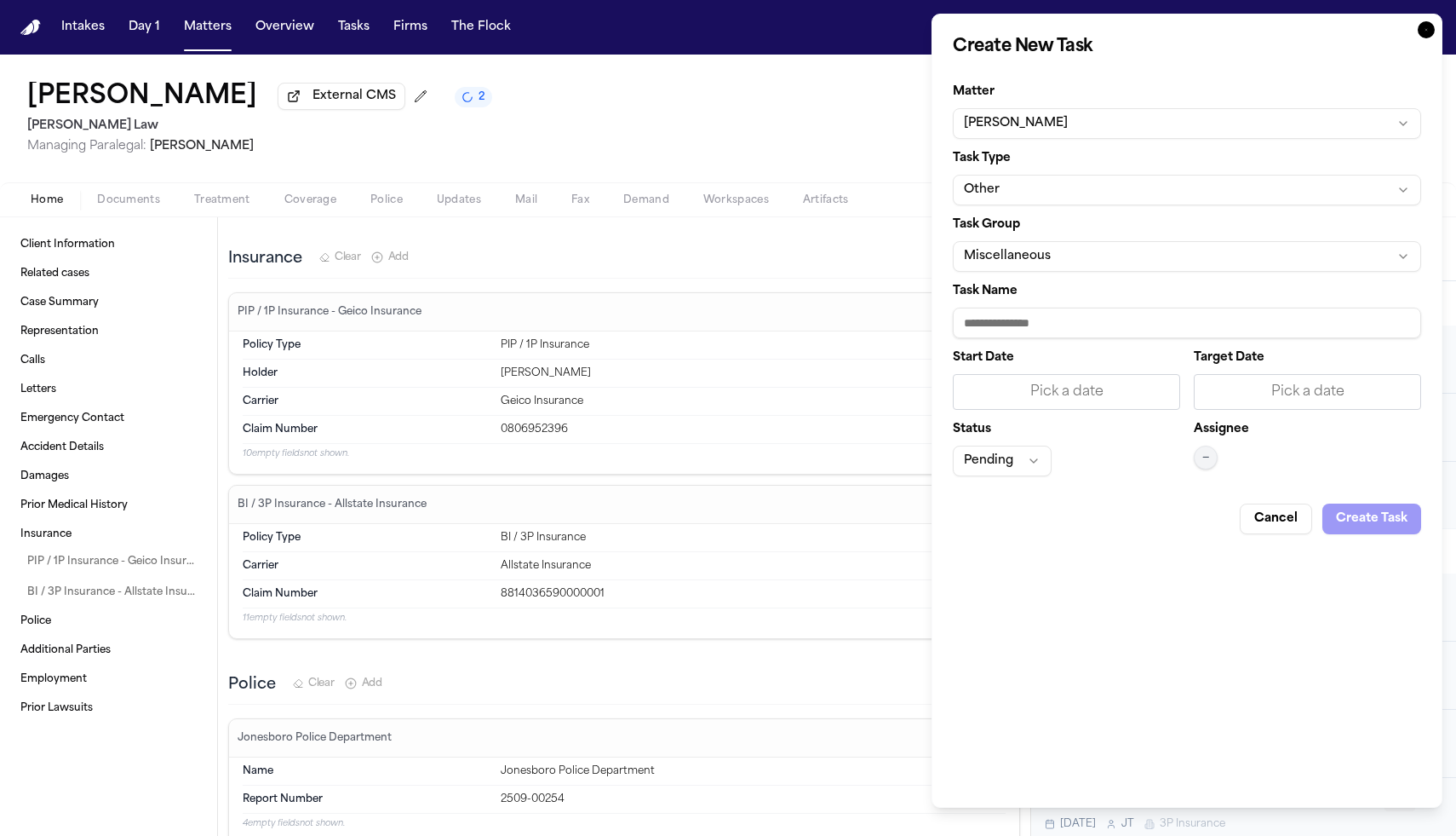
click at [1288, 532] on button "Cancel" at bounding box center [1275, 519] width 72 height 30
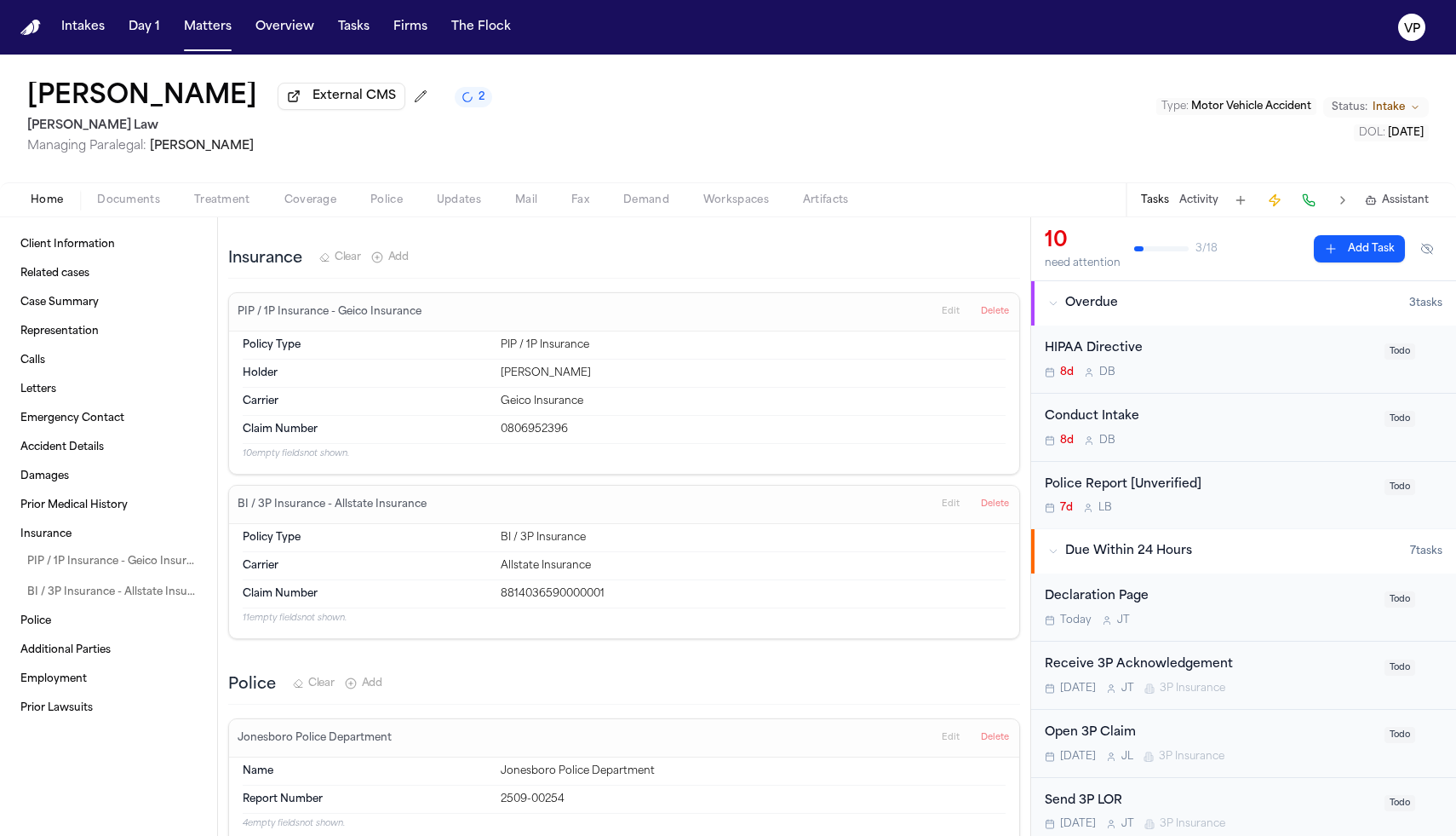
click at [1001, 157] on div "Lakeysha Hunter External CMS 2 McCormick Law Managing Paralegal: Violette Patin…" at bounding box center [728, 118] width 1456 height 128
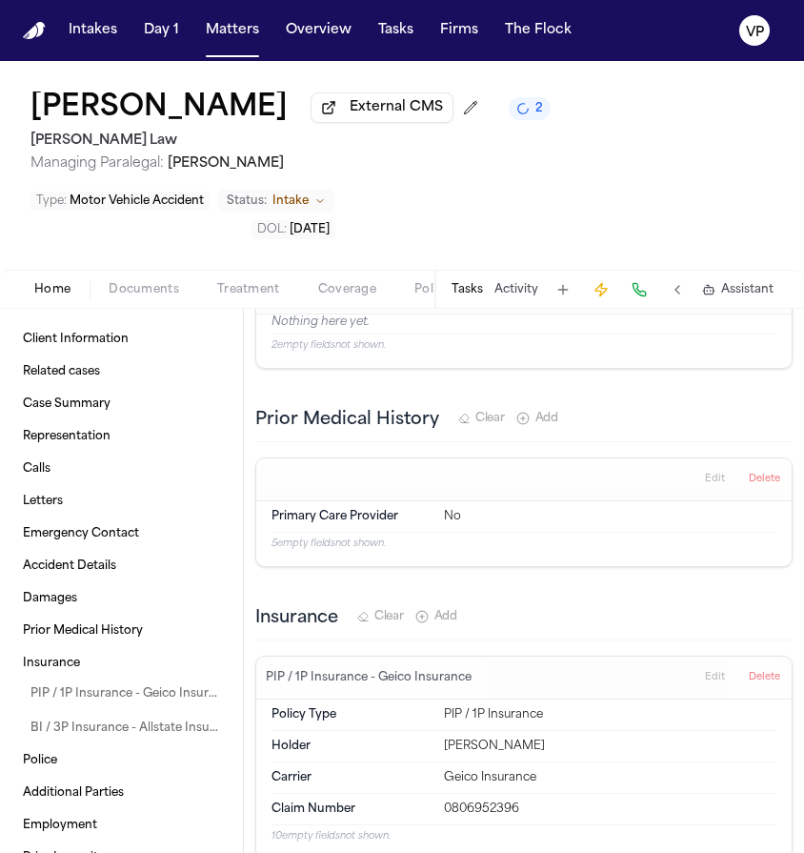
scroll to position [2876, 0]
